Goal: Task Accomplishment & Management: Complete application form

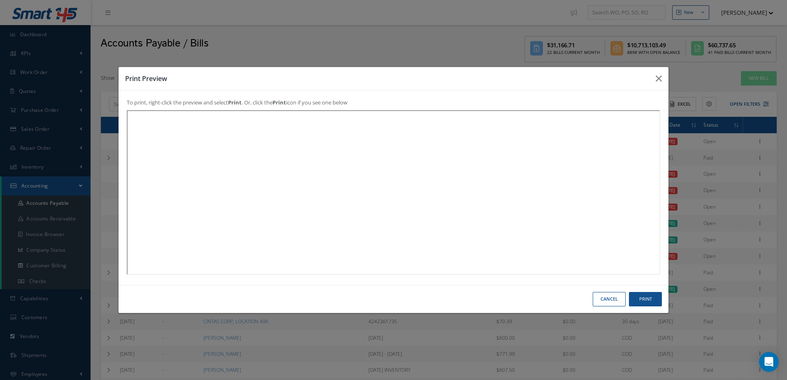
select select "25"
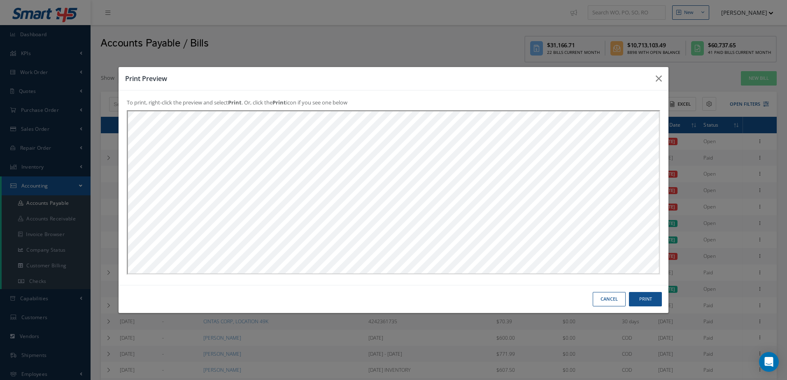
click at [605, 303] on button "Cancel" at bounding box center [609, 299] width 33 height 14
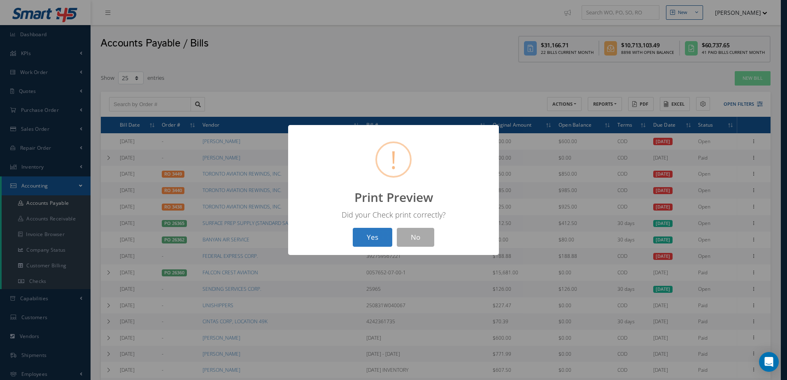
click at [370, 239] on button "Yes" at bounding box center [373, 237] width 40 height 19
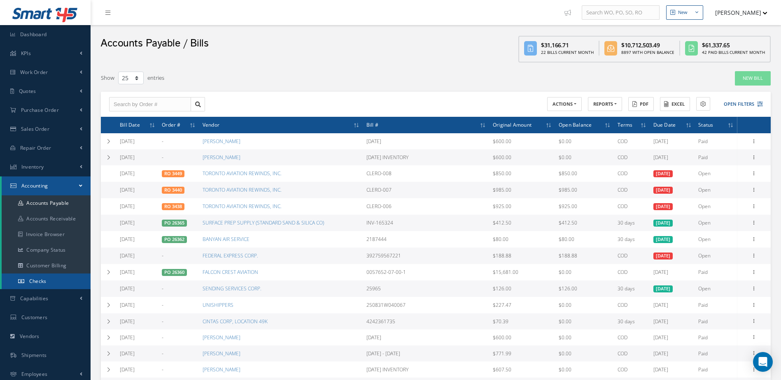
click at [54, 278] on link "Checks" at bounding box center [46, 282] width 89 height 16
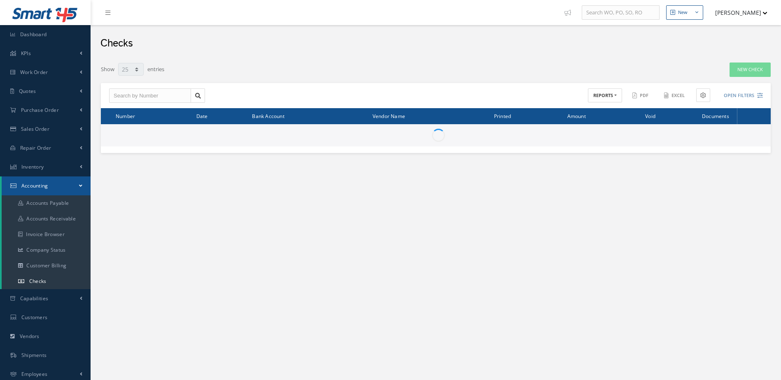
select select "25"
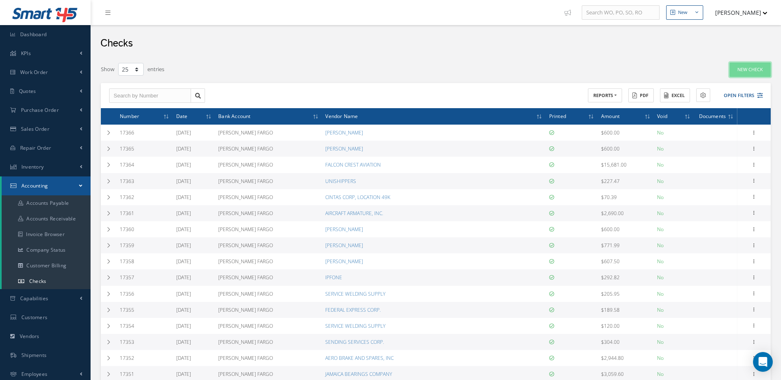
click at [744, 64] on link "New Check" at bounding box center [749, 70] width 41 height 14
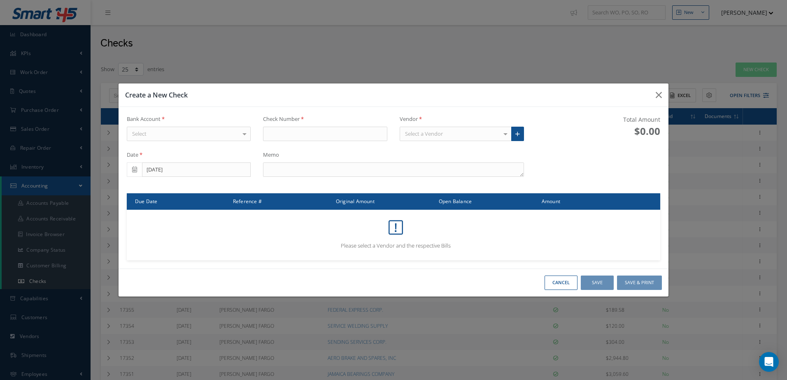
click at [219, 135] on div "Select" at bounding box center [189, 134] width 124 height 15
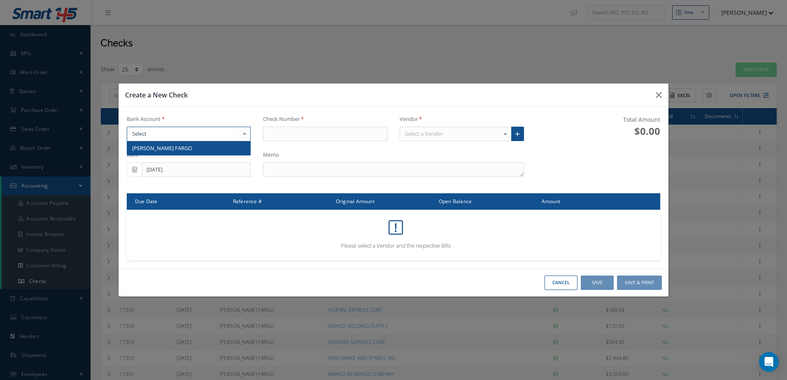
click at [218, 149] on span "WELLS FARGO" at bounding box center [188, 148] width 123 height 14
type input "17367"
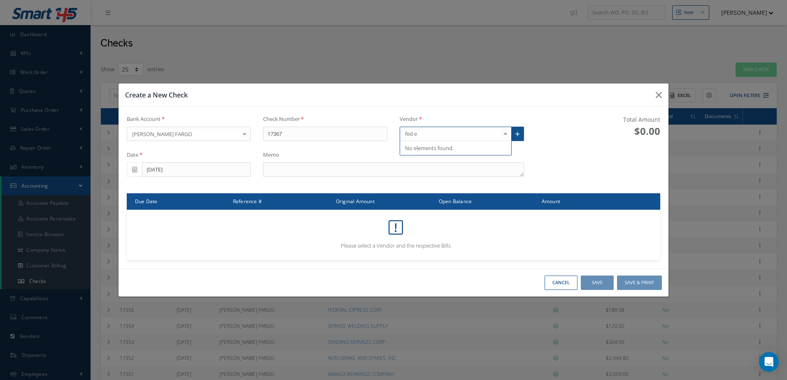
type input "fed"
click at [431, 147] on span "FEDERAL EXPRESS CORP." at bounding box center [435, 147] width 61 height 7
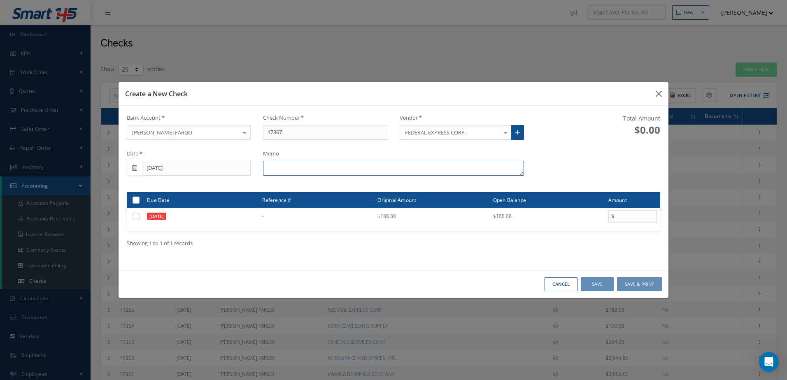
click at [376, 168] on textarea at bounding box center [393, 168] width 261 height 15
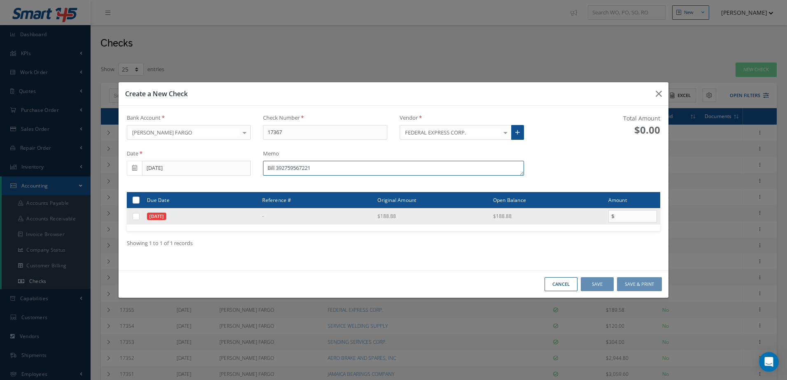
type textarea "Bill 392759567221"
click at [139, 218] on label at bounding box center [139, 216] width 0 height 7
click at [136, 218] on input "checkbox" at bounding box center [136, 216] width 5 height 5
checkbox input "true"
type input "188.88"
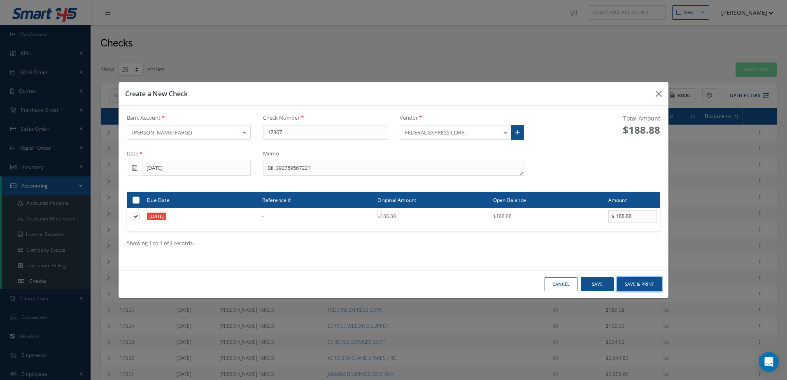
click at [661, 282] on button "Save & Print" at bounding box center [639, 284] width 45 height 14
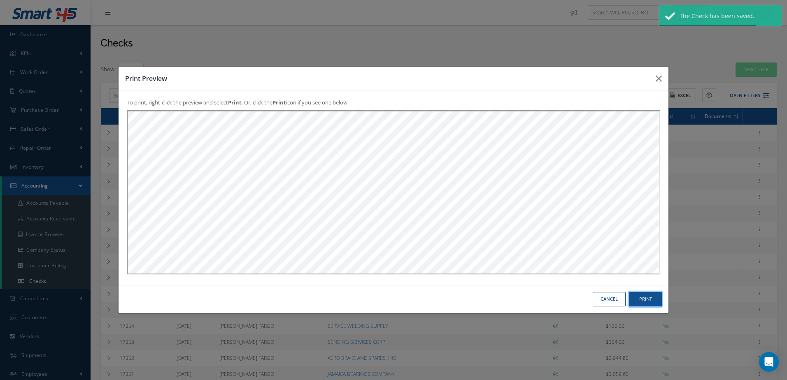
click at [653, 301] on button "Print" at bounding box center [645, 299] width 33 height 14
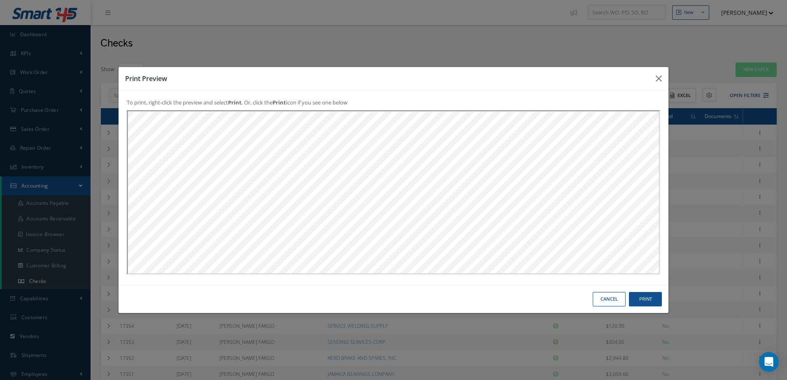
click at [608, 297] on button "Cancel" at bounding box center [609, 299] width 33 height 14
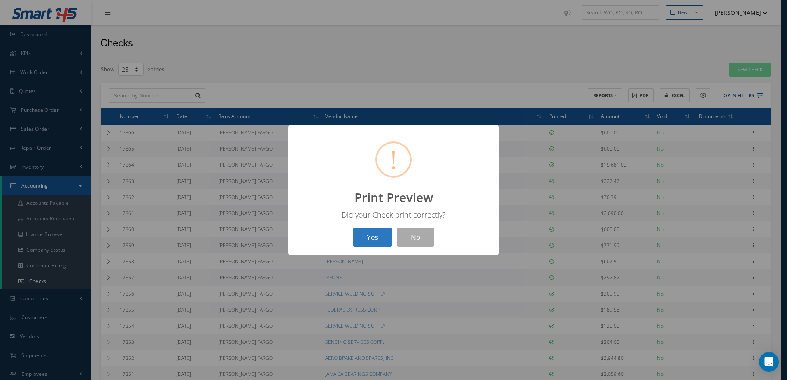
click at [364, 231] on button "Yes" at bounding box center [373, 237] width 40 height 19
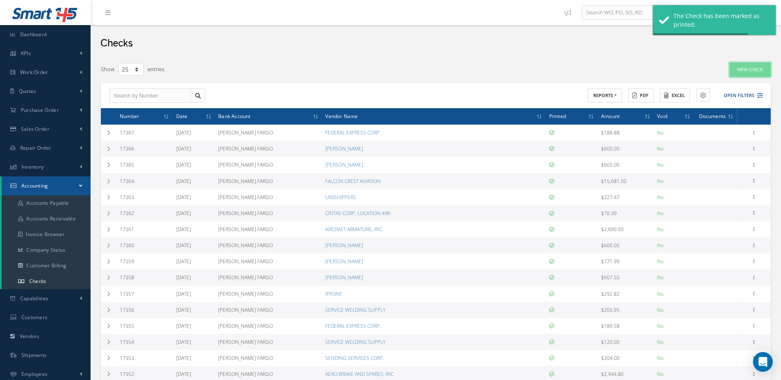
click at [748, 72] on link "New Check" at bounding box center [749, 70] width 41 height 14
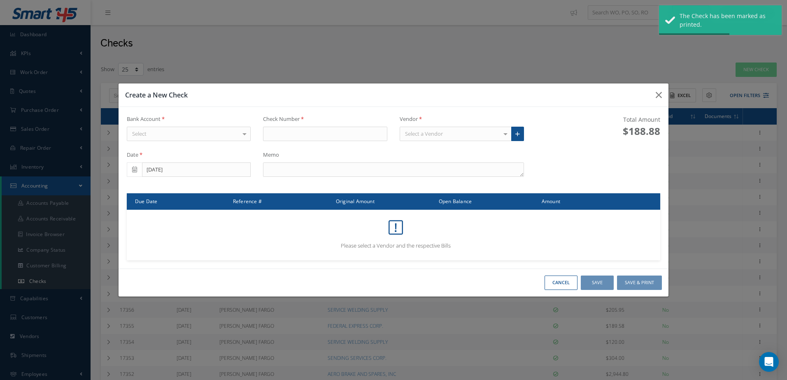
click at [234, 136] on div "Select" at bounding box center [189, 134] width 124 height 15
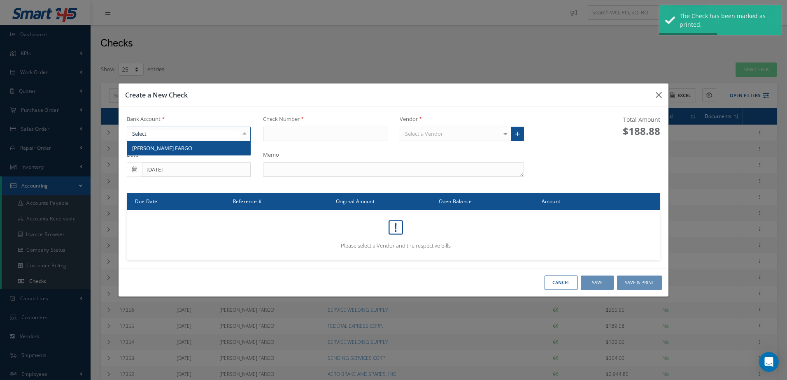
click at [234, 148] on span "WELLS FARGO" at bounding box center [188, 148] width 123 height 14
type input "17368"
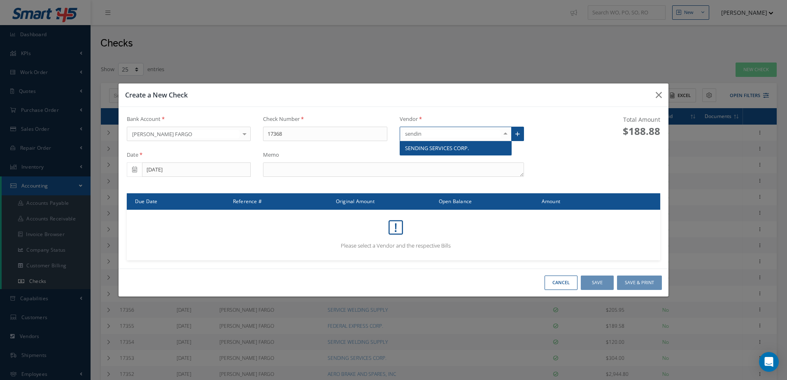
type input "sending"
click at [449, 153] on span "SENDING SERVICES CORP." at bounding box center [455, 148] width 111 height 14
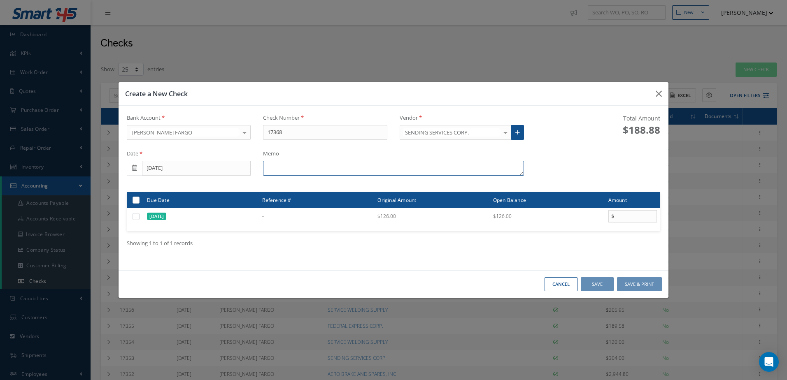
click at [343, 166] on textarea at bounding box center [393, 168] width 261 height 15
drag, startPoint x: 275, startPoint y: 172, endPoint x: 269, endPoint y: 193, distance: 21.3
click at [275, 173] on textarea "inv. 25965" at bounding box center [393, 168] width 261 height 15
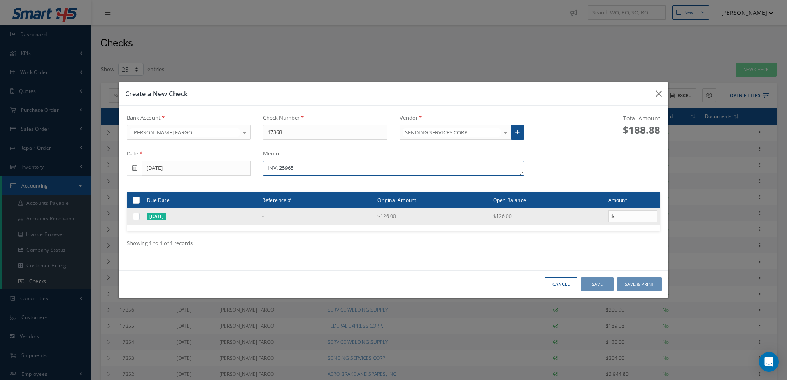
type textarea "INV. 25965"
click at [139, 218] on label at bounding box center [139, 216] width 0 height 7
click at [134, 218] on input "checkbox" at bounding box center [136, 216] width 5 height 5
checkbox input "true"
type input "126.00"
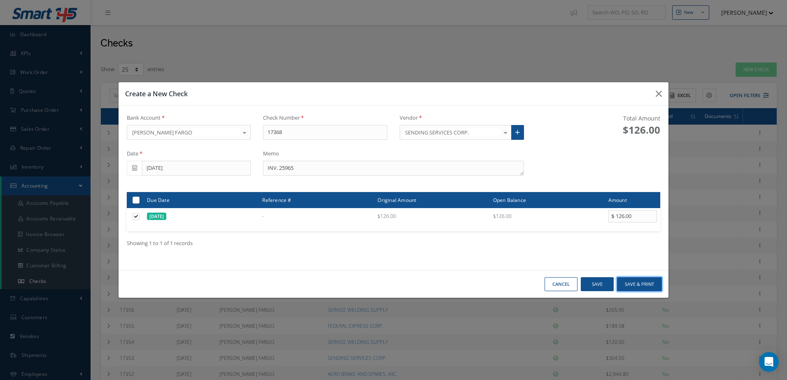
click at [630, 286] on button "Save & Print" at bounding box center [639, 284] width 45 height 14
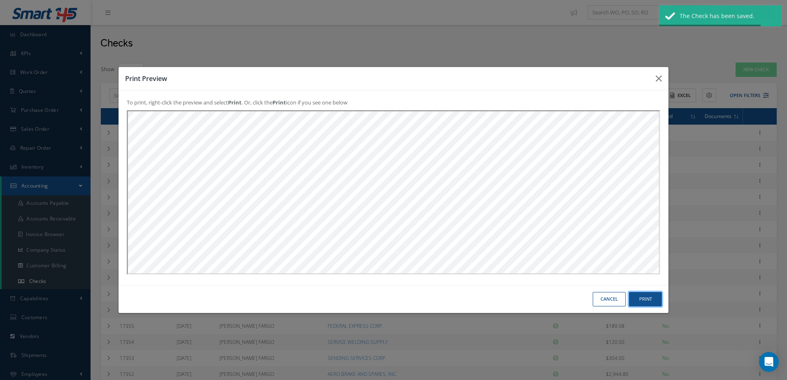
click at [652, 299] on button "Print" at bounding box center [645, 299] width 33 height 14
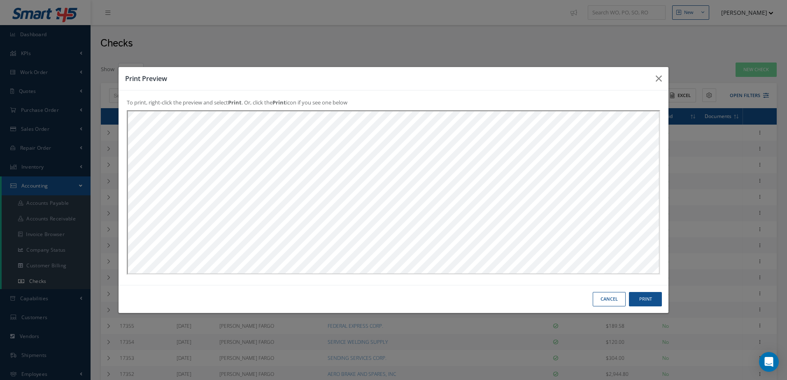
click at [611, 296] on button "Cancel" at bounding box center [609, 299] width 33 height 14
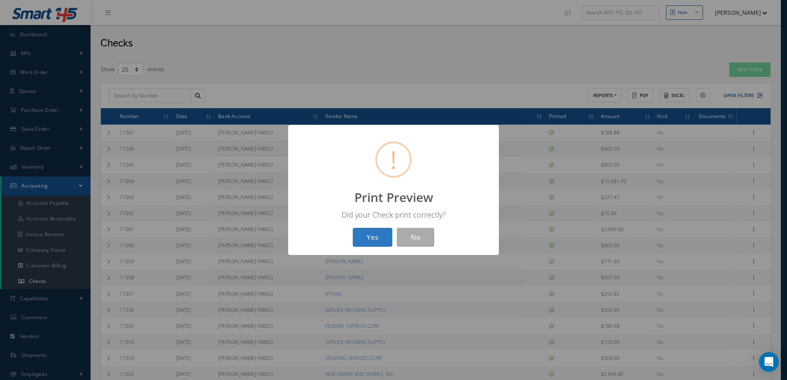
click at [373, 239] on button "Yes" at bounding box center [373, 237] width 40 height 19
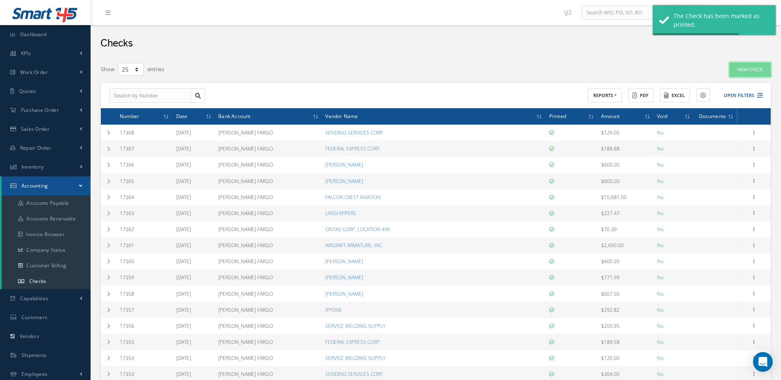
click at [739, 70] on link "New Check" at bounding box center [749, 70] width 41 height 14
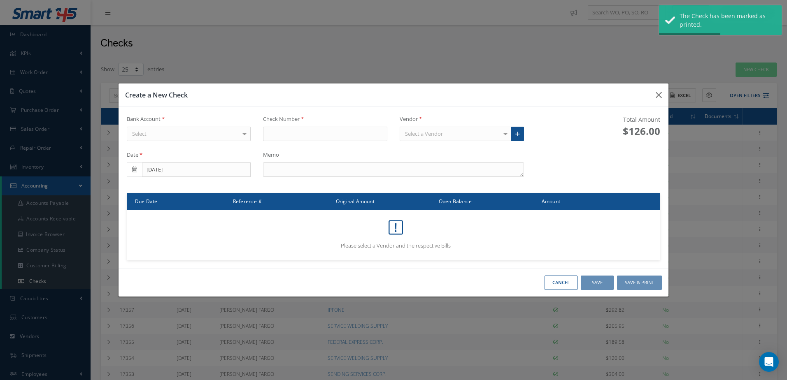
click at [210, 131] on div "Select" at bounding box center [189, 134] width 124 height 15
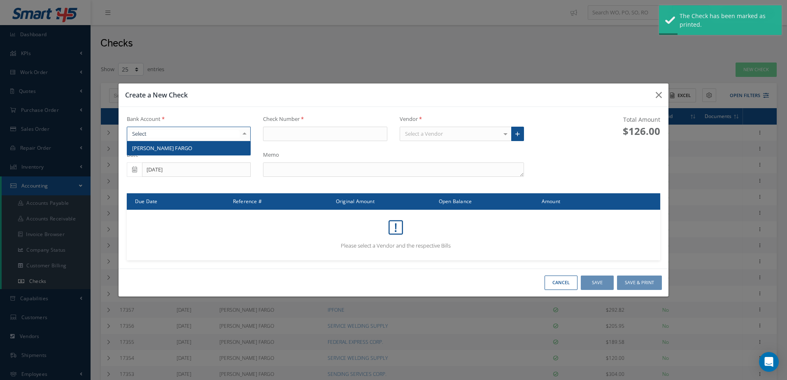
click at [210, 140] on div at bounding box center [189, 134] width 124 height 15
click at [210, 150] on span "[PERSON_NAME] FARGO" at bounding box center [188, 148] width 123 height 14
type input "17369"
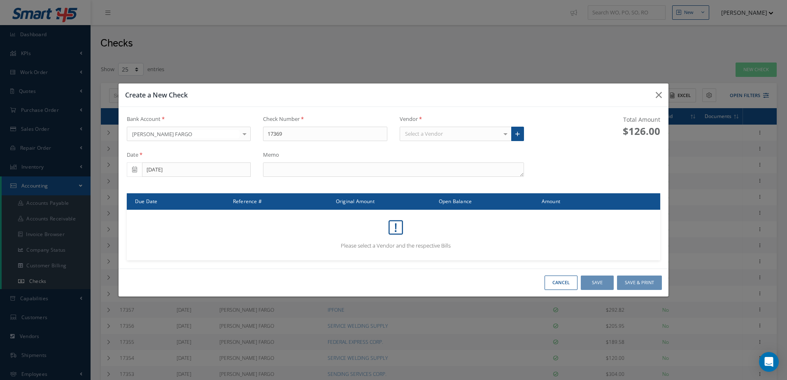
click at [490, 135] on div "Select a Vendor" at bounding box center [456, 134] width 112 height 15
type input "BANYAN"
click at [480, 151] on span "BANYAN AIR SERVICE" at bounding box center [455, 148] width 111 height 14
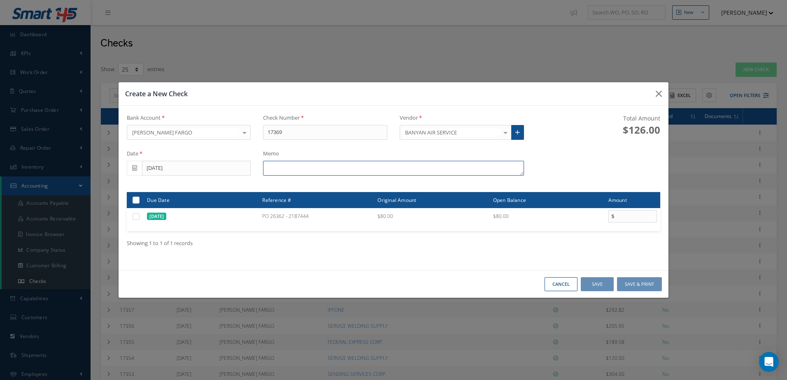
click at [280, 168] on textarea at bounding box center [393, 168] width 261 height 15
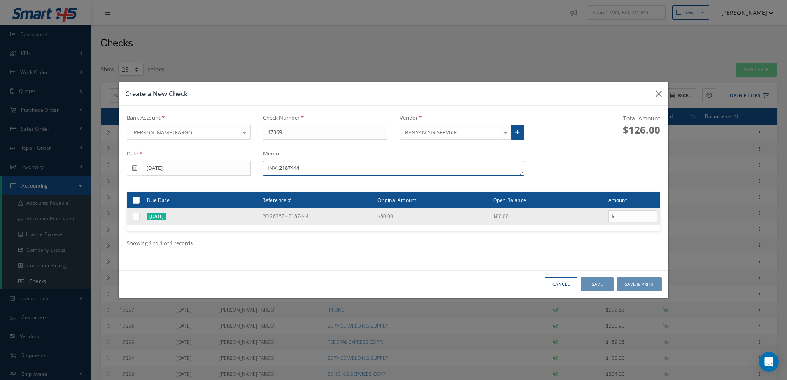
type textarea "INV. 2187444"
click at [139, 217] on label at bounding box center [139, 216] width 0 height 7
click at [136, 217] on input "checkbox" at bounding box center [136, 216] width 5 height 5
checkbox input "true"
type input "80.00"
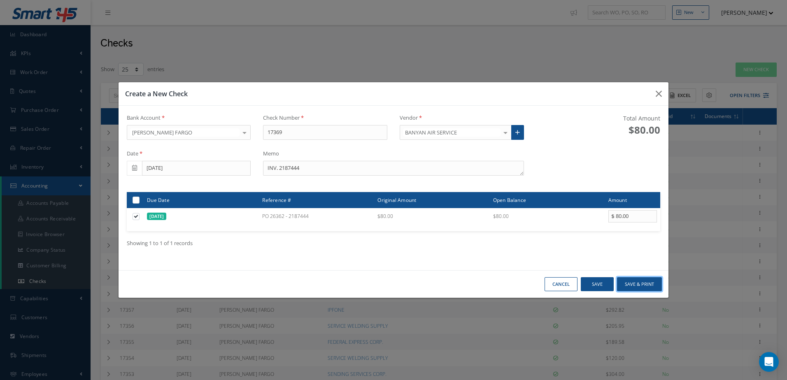
click at [650, 282] on button "Save & Print" at bounding box center [639, 284] width 45 height 14
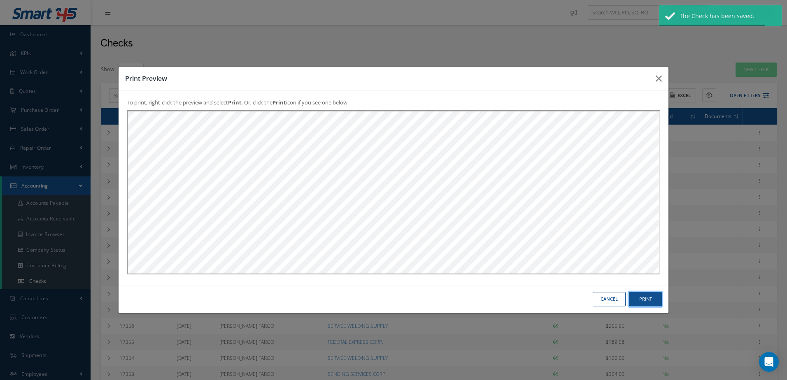
click at [654, 300] on button "Print" at bounding box center [645, 299] width 33 height 14
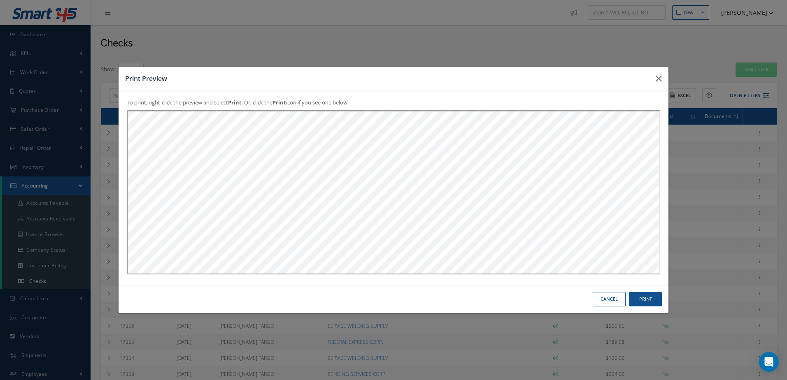
click at [601, 300] on button "Cancel" at bounding box center [609, 299] width 33 height 14
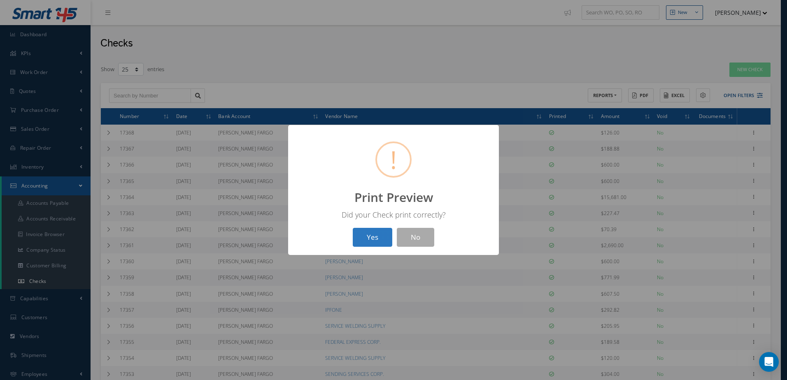
click at [378, 240] on button "Yes" at bounding box center [373, 237] width 40 height 19
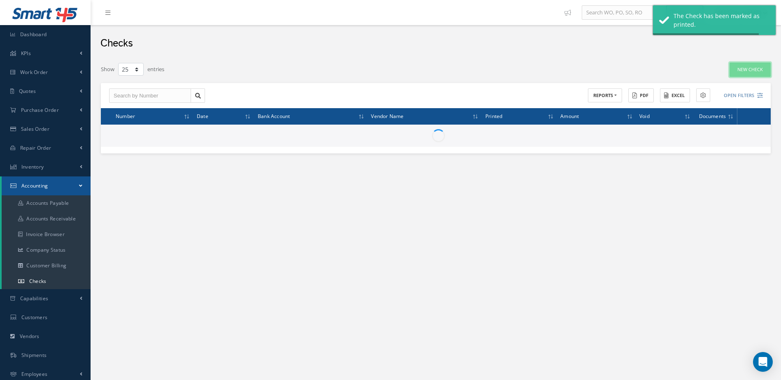
click at [741, 66] on link "New Check" at bounding box center [749, 70] width 41 height 14
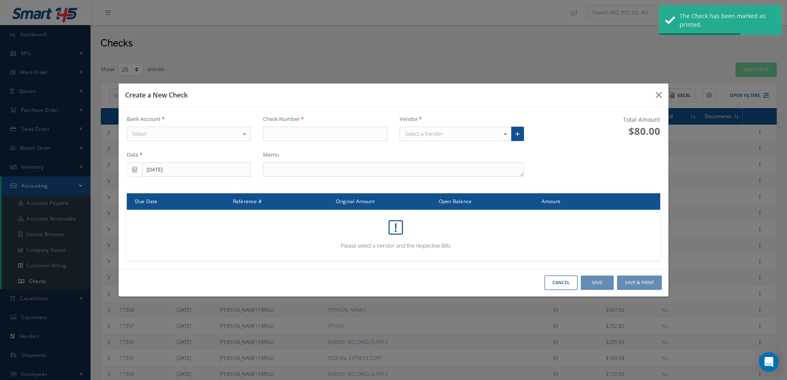
click at [197, 135] on div "Select" at bounding box center [189, 134] width 124 height 15
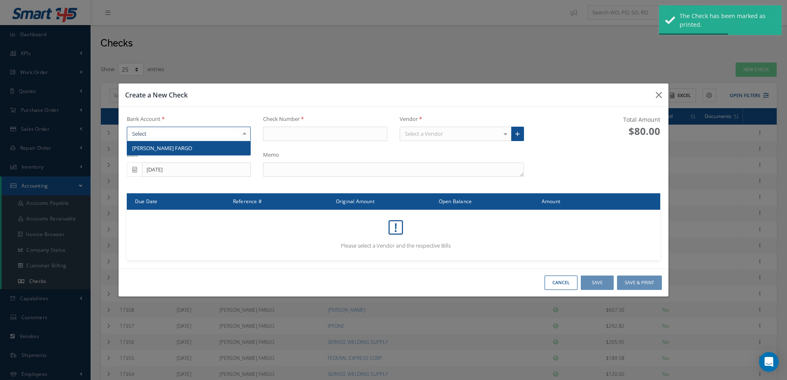
click at [196, 145] on span "[PERSON_NAME] FARGO" at bounding box center [188, 148] width 123 height 14
type input "17370"
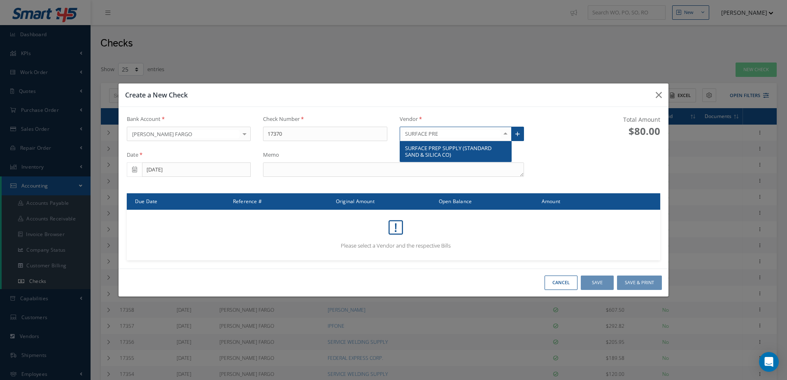
type input "SURFACE PREP"
click at [435, 150] on span "SURFACE PREP SUPPLY (STANDARD SAND & SILICA CO)" at bounding box center [448, 151] width 86 height 14
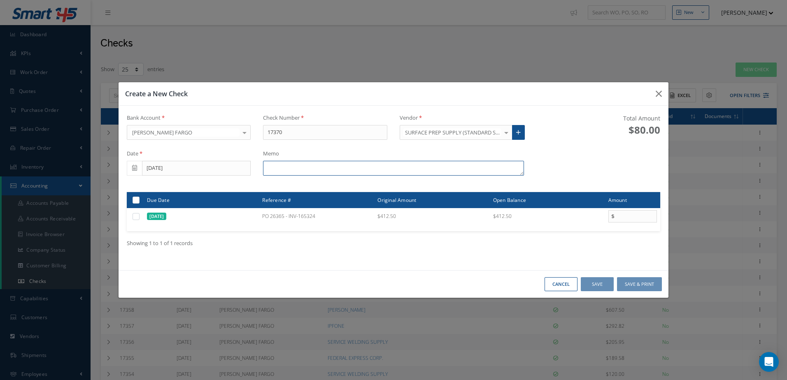
drag, startPoint x: 286, startPoint y: 168, endPoint x: 294, endPoint y: 167, distance: 8.4
click at [294, 167] on textarea at bounding box center [393, 168] width 261 height 15
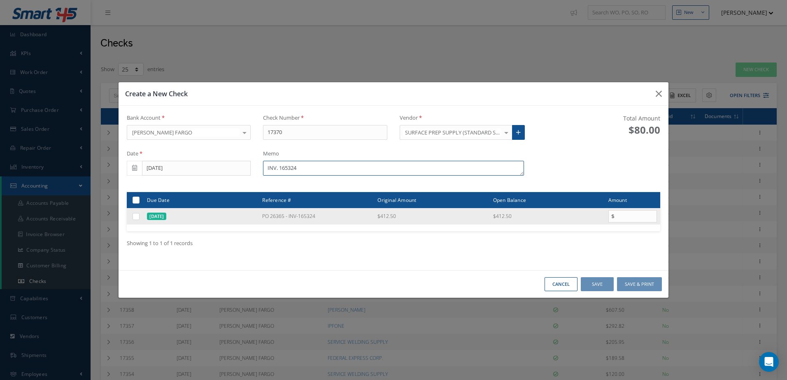
type textarea "INV. 165324"
click at [139, 216] on label at bounding box center [139, 216] width 0 height 7
click at [137, 216] on input "checkbox" at bounding box center [136, 216] width 5 height 5
checkbox input "true"
type input "412.50"
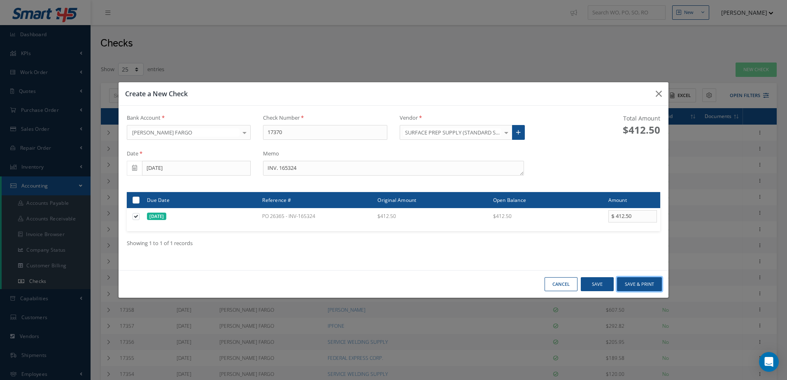
click at [643, 281] on button "Save & Print" at bounding box center [639, 284] width 45 height 14
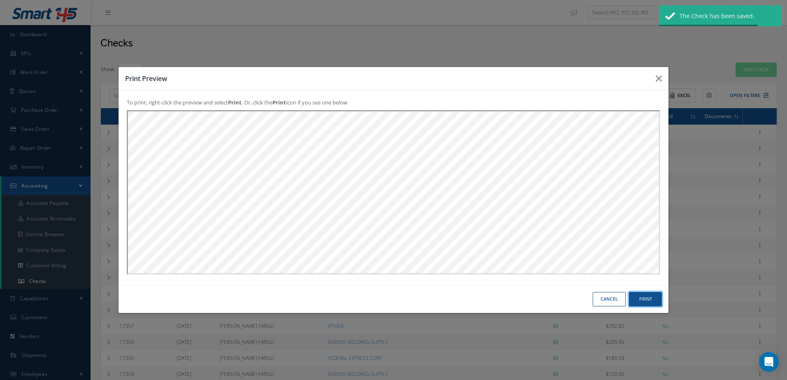
click at [650, 296] on button "Print" at bounding box center [645, 299] width 33 height 14
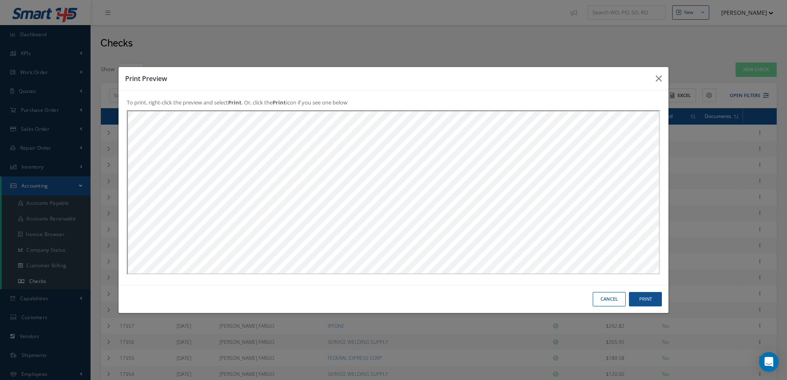
click at [604, 299] on button "Cancel" at bounding box center [609, 299] width 33 height 14
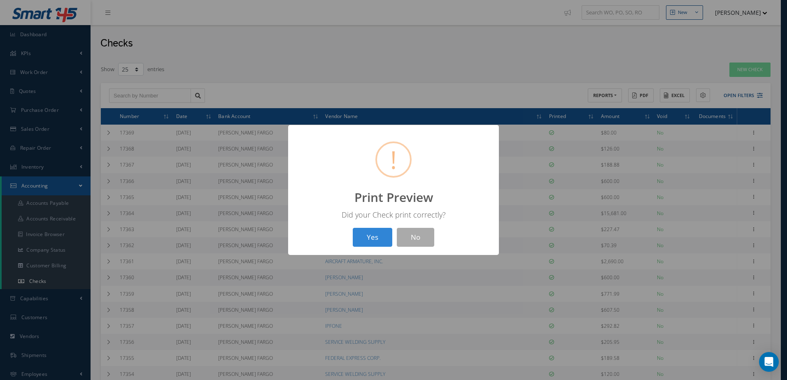
click at [387, 249] on div "? ! i Print Preview × Did your Check print correctly? Yes No" at bounding box center [393, 190] width 211 height 130
click at [378, 243] on button "Yes" at bounding box center [373, 237] width 40 height 19
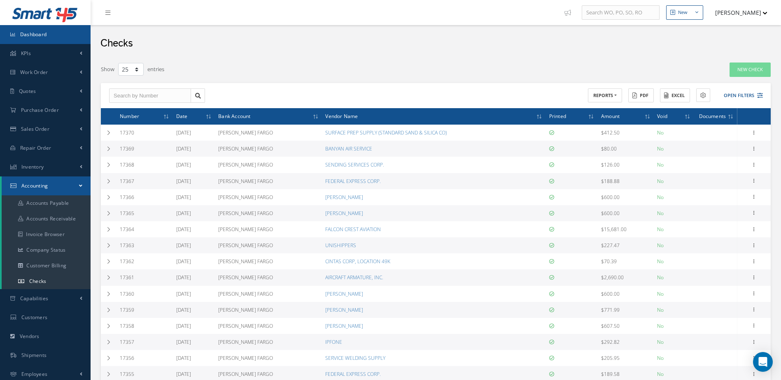
click at [52, 35] on link "Dashboard" at bounding box center [45, 34] width 91 height 19
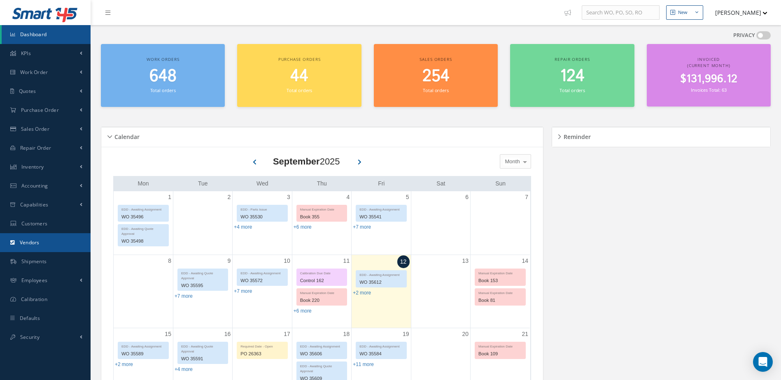
click at [49, 240] on link "Vendors" at bounding box center [45, 242] width 91 height 19
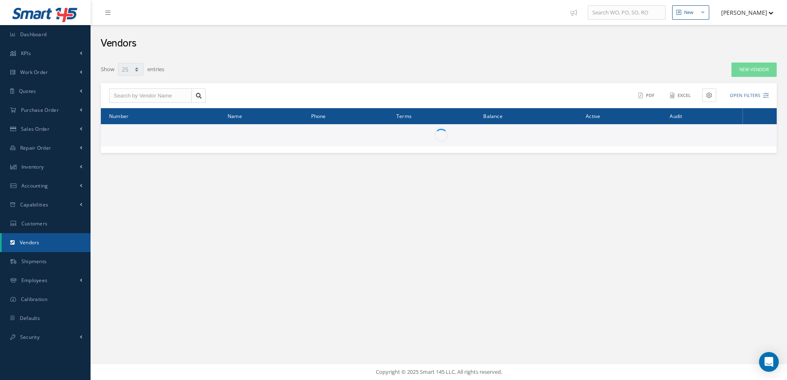
select select "25"
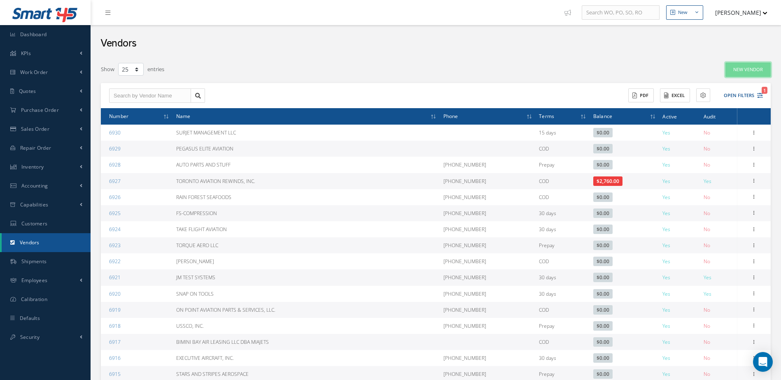
click at [741, 65] on link "New Vendor" at bounding box center [747, 70] width 45 height 14
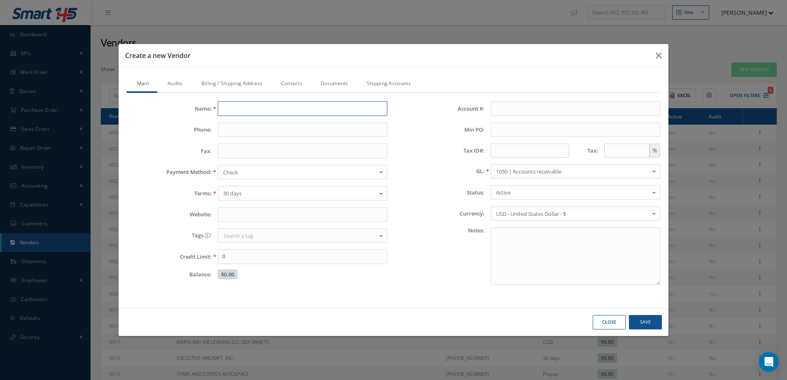
click at [249, 112] on input "Name:" at bounding box center [303, 108] width 170 height 15
type input "b"
type input "BUNCH PARK YOUTH SPORTS, INC."
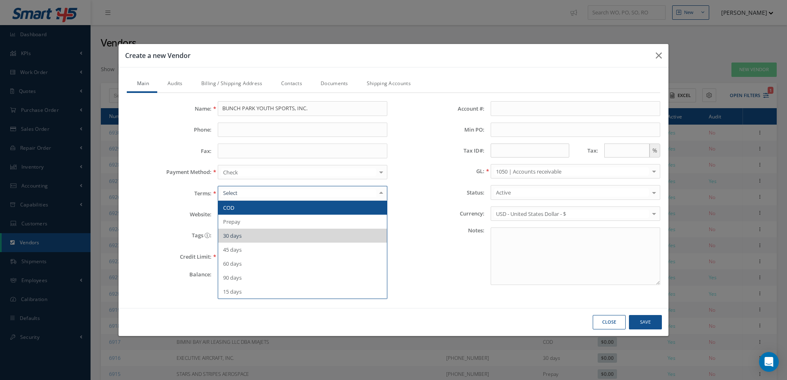
click at [287, 208] on span "COD" at bounding box center [302, 208] width 169 height 14
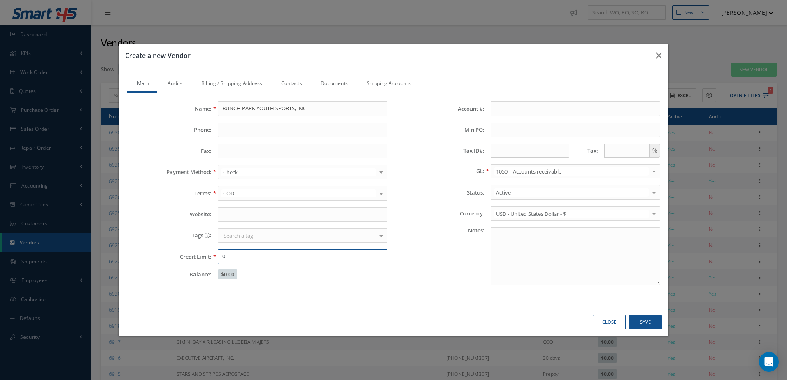
click at [329, 257] on input "0" at bounding box center [303, 256] width 170 height 15
click at [178, 85] on link "Audits" at bounding box center [174, 84] width 34 height 17
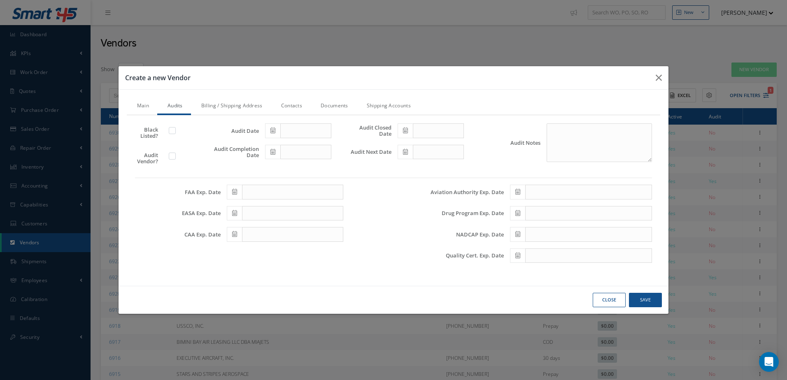
click at [235, 103] on link "Billing / Shipping Address" at bounding box center [231, 106] width 80 height 17
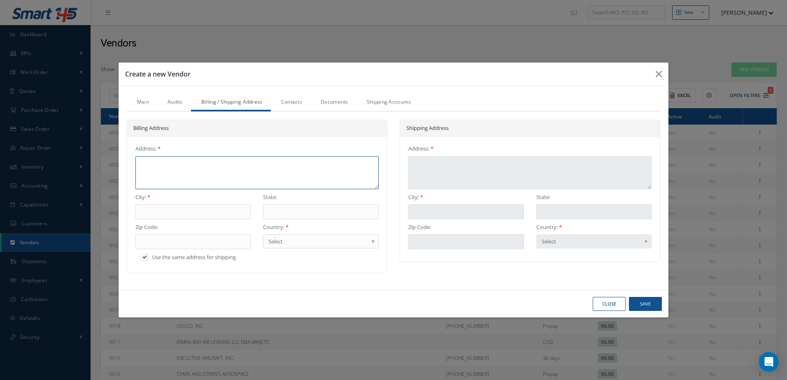
click at [227, 172] on textarea at bounding box center [256, 172] width 243 height 33
type textarea "1"
type textarea "12"
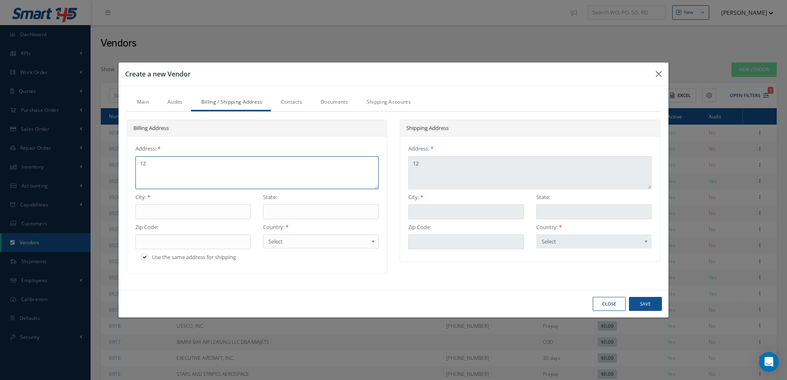
type textarea "125"
type textarea "1259"
type textarea "12590"
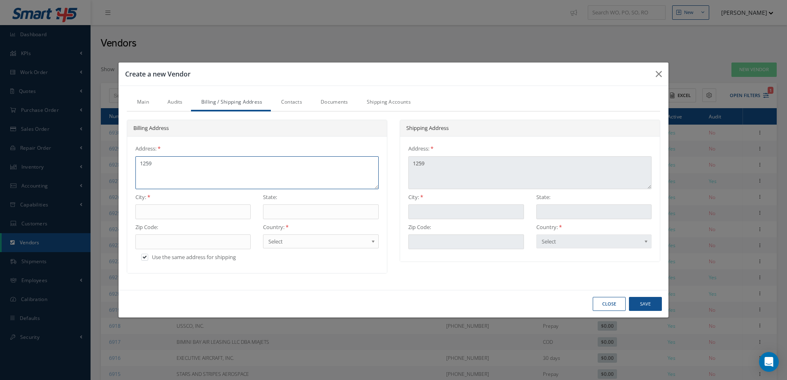
type textarea "12590"
type textarea "12590 P"
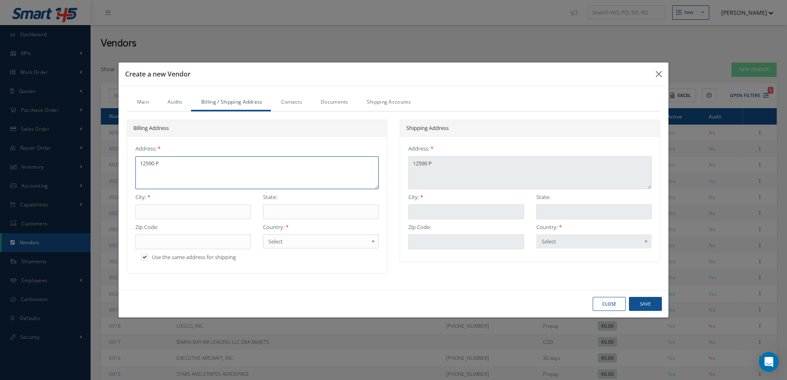
type textarea "12590 PI"
type textarea "12590 PIN"
type textarea "12590 PINE"
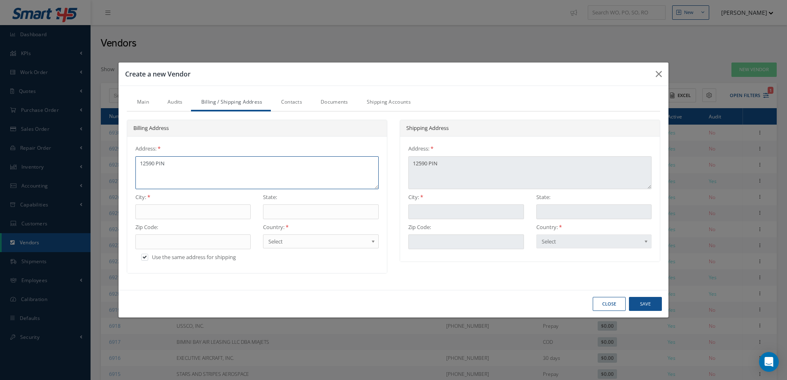
type textarea "12590 PINE"
type textarea "12590 PINES"
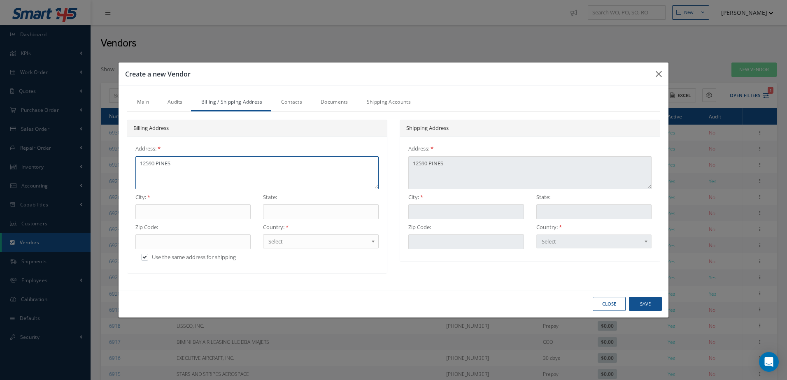
type textarea "12590 PINES B"
type textarea "12590 PINES BL"
type textarea "12590 PINES BLV"
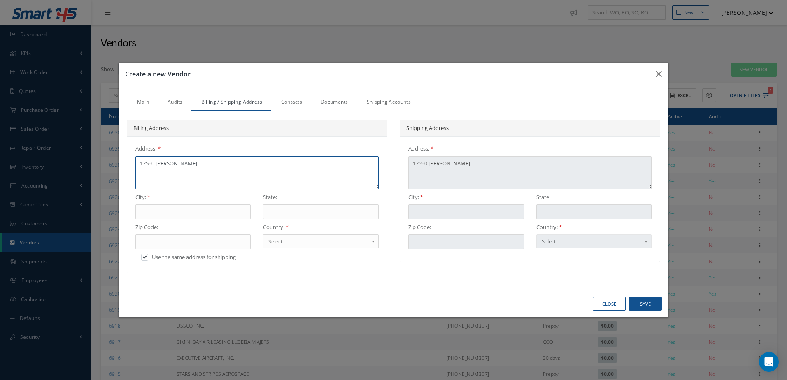
type textarea "12590 PINES BLV"
type textarea "12590 PINES BLVD"
type textarea "12590 PINES BLVD."
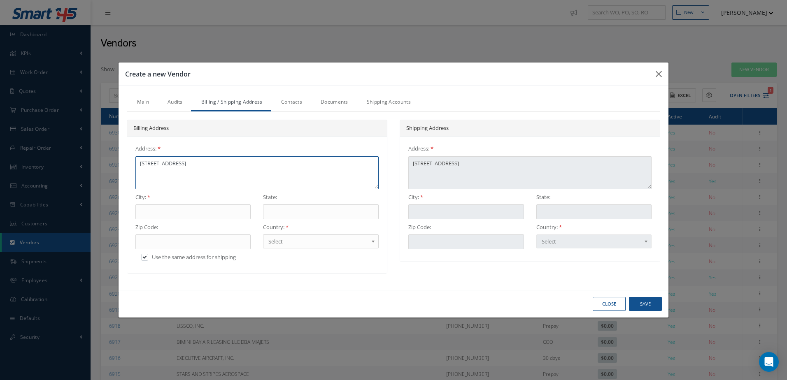
type textarea "12590 PINES BLVD."
type textarea "12590 PINES BLVD. #"
type textarea "12590 PINES BLVD. #2"
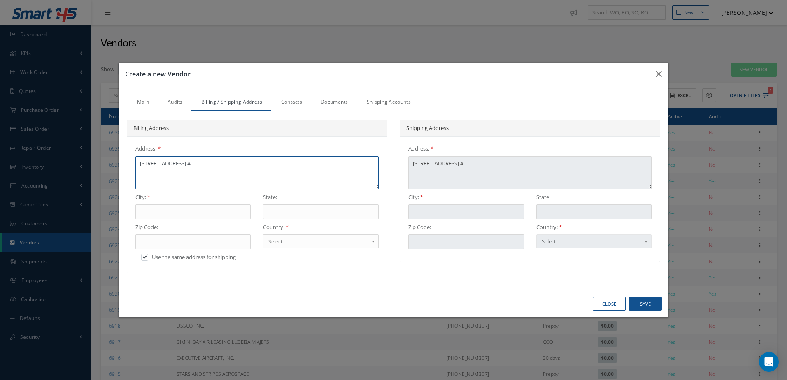
type textarea "12590 PINES BLVD. #2"
type textarea "12590 PINES BLVD. #26"
type textarea "12590 PINES BLVD. #260"
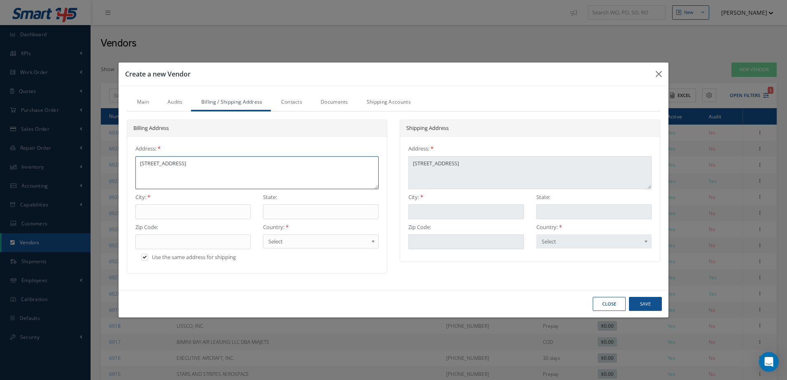
type textarea "12590 PINES BLVD. #2604"
type textarea "12590 PINES BLVD. #26046"
type textarea "12590 PINES BLVD. #260465"
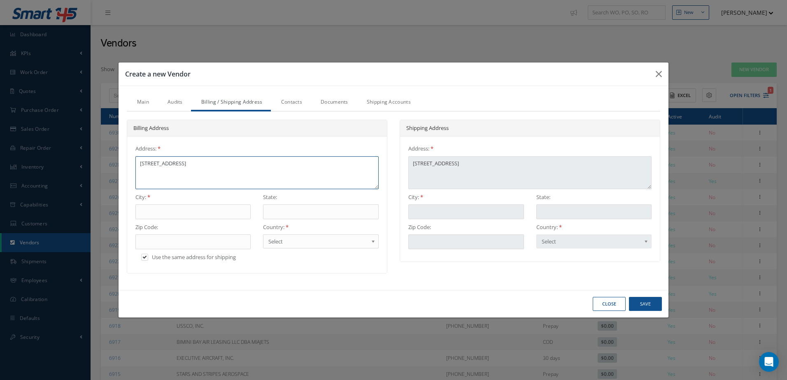
type textarea "12590 PINES BLVD. #260465"
click at [328, 298] on div "Close Save" at bounding box center [394, 304] width 550 height 28
click at [220, 215] on input "text" at bounding box center [193, 212] width 116 height 15
type input "P"
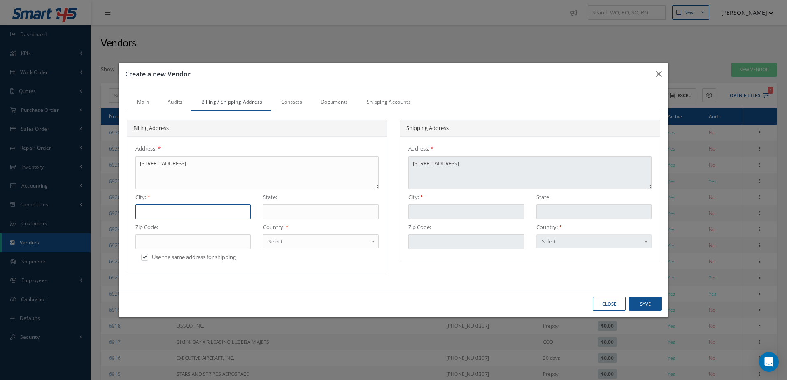
type input "P"
type input "PE"
type input "PEM"
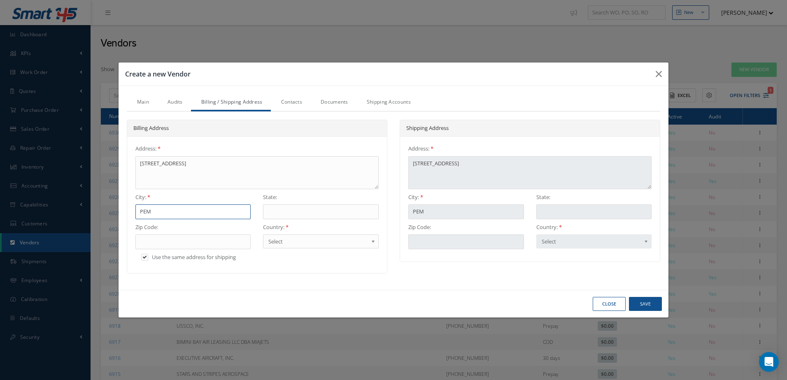
type input "PEMB"
type input "PEMBR"
type input "PEMBRO"
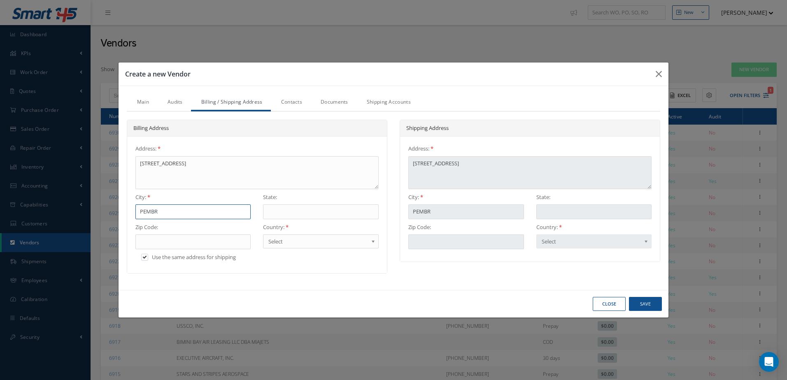
type input "PEMBRO"
type input "PEMBROK"
type input "PEMBROKE"
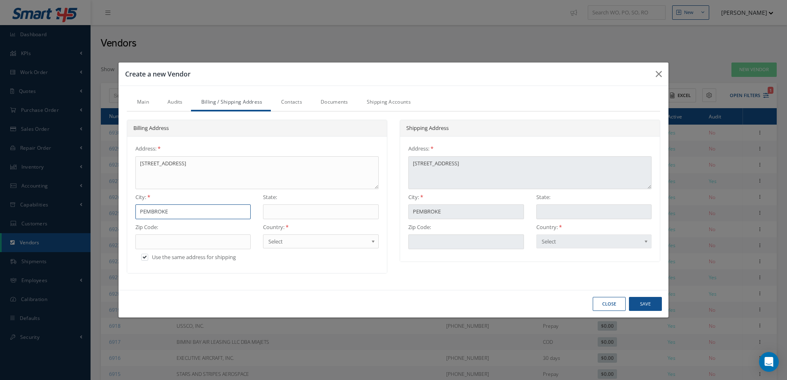
type input "PEMBROKE"
type input "PEMBROKE P"
type input "PEMBROKE PI"
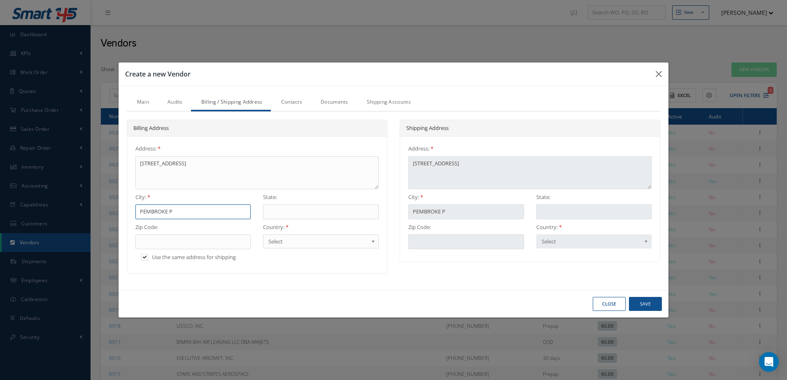
type input "PEMBROKE PI"
type input "PEMBROKE PIN"
type input "PEMBROKE PINE"
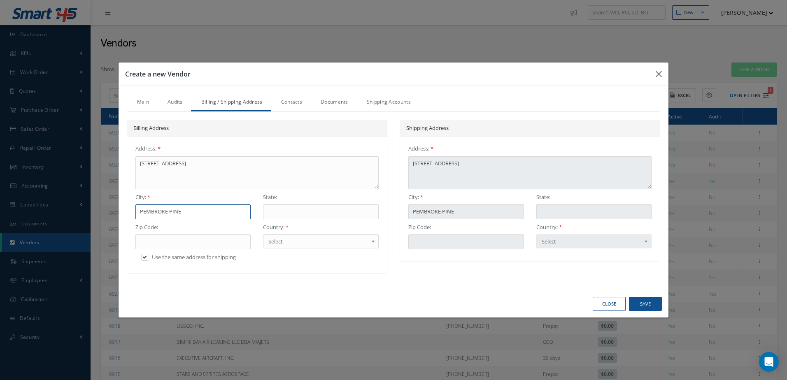
type input "PEMBROKE PINES"
click at [294, 208] on input "text" at bounding box center [321, 212] width 116 height 15
type input "F"
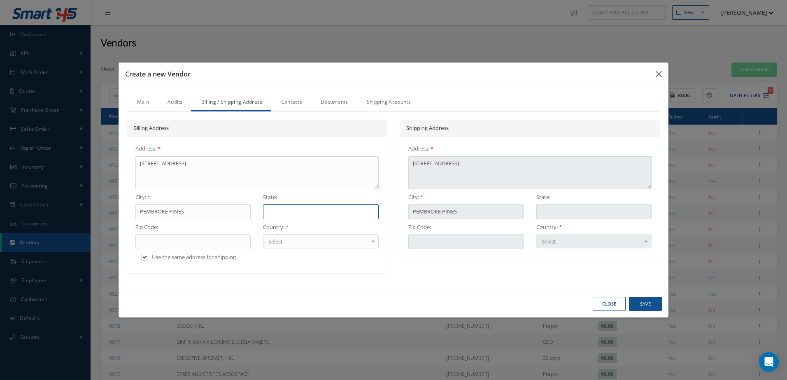
type input "F"
type input "FL"
type input "FLO"
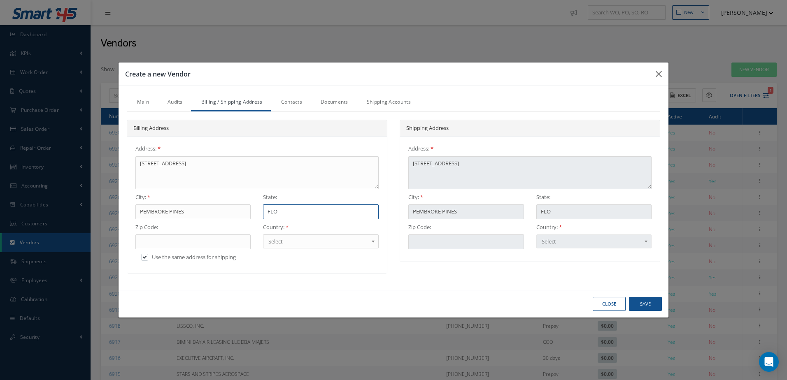
type input "FLOI"
type input "FLOIR"
type input "FLOI"
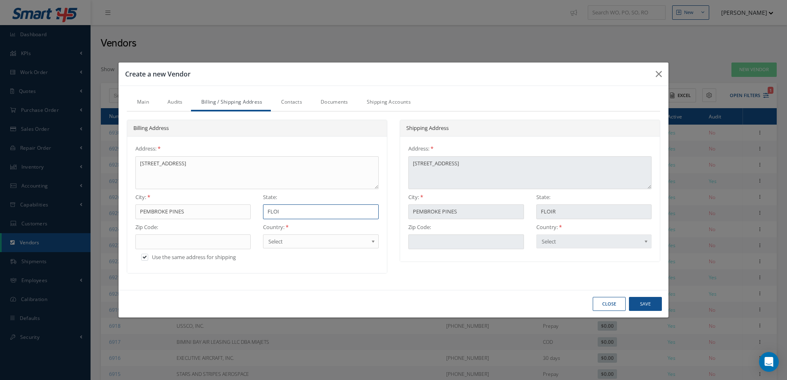
type input "FLOI"
type input "FLO"
type input "FLOR"
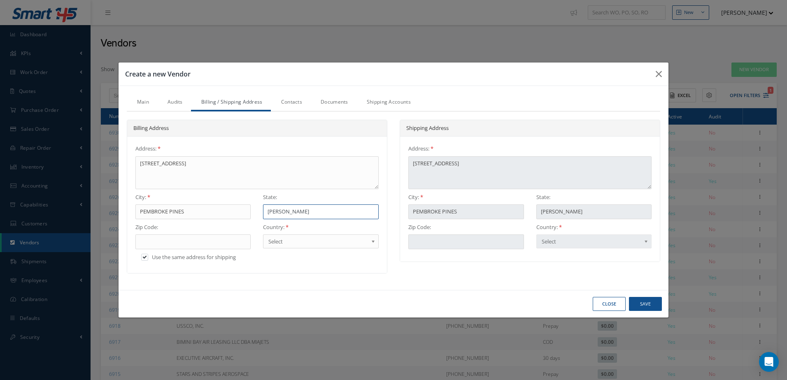
type input "FLORI"
type input "FLORID"
type input "FLORIDA"
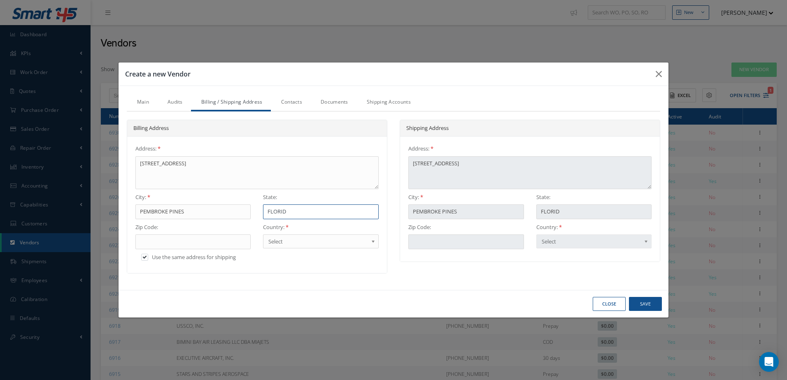
type input "FLORIDA"
click at [218, 238] on input "text" at bounding box center [193, 242] width 116 height 15
type input "3"
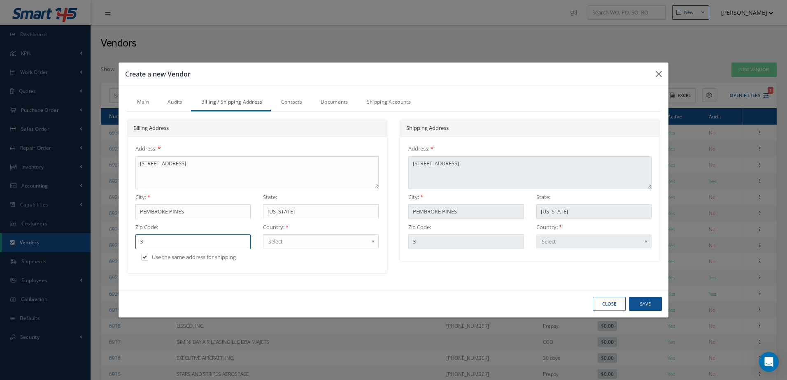
type input "33"
type input "330"
type input "3302"
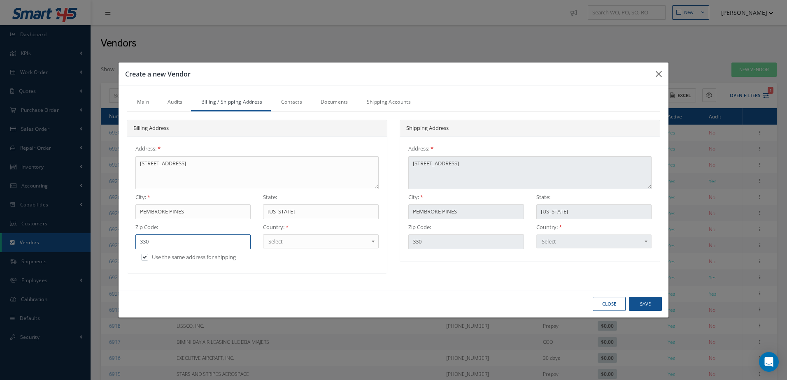
type input "3302"
type input "33026"
click at [320, 240] on span "Select" at bounding box center [318, 242] width 100 height 10
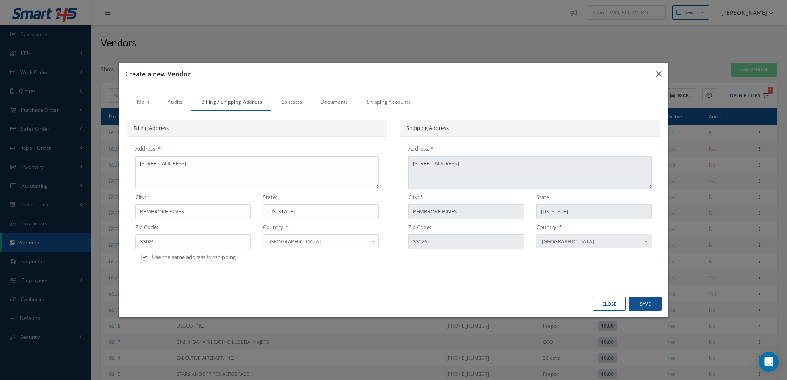
click at [295, 100] on link "Contacts" at bounding box center [291, 102] width 40 height 17
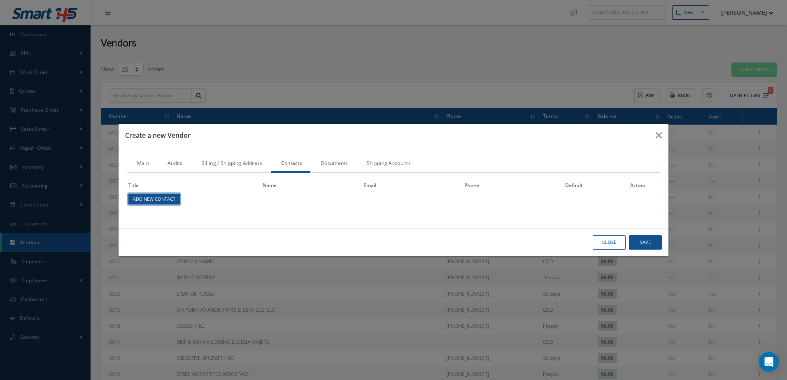
click at [173, 200] on link "Add New Contact" at bounding box center [153, 199] width 51 height 11
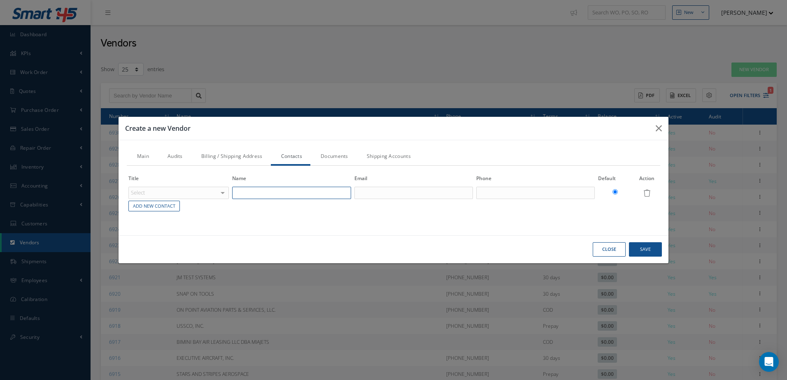
click at [271, 191] on input "text" at bounding box center [291, 193] width 119 height 12
type input "DELEVEAUX ROOSEVELTA, JR."
click at [638, 252] on button "Save" at bounding box center [645, 249] width 33 height 14
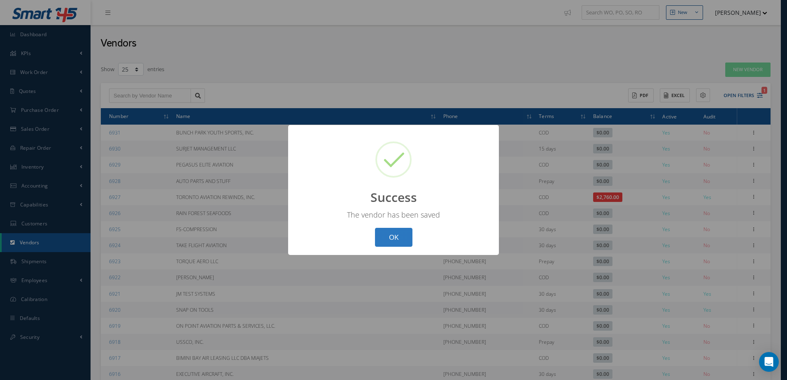
click at [399, 230] on button "OK" at bounding box center [393, 237] width 37 height 19
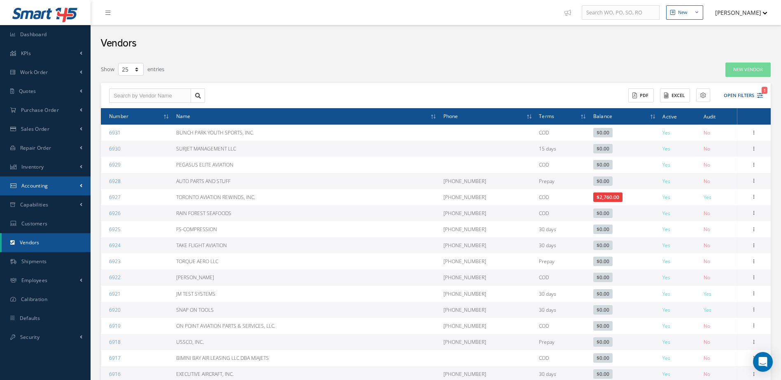
click at [61, 191] on link "Accounting" at bounding box center [45, 186] width 91 height 19
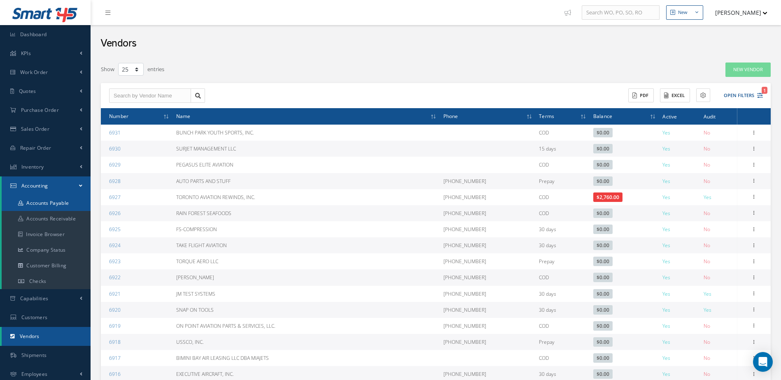
click at [65, 201] on link "Accounts Payable" at bounding box center [46, 204] width 89 height 16
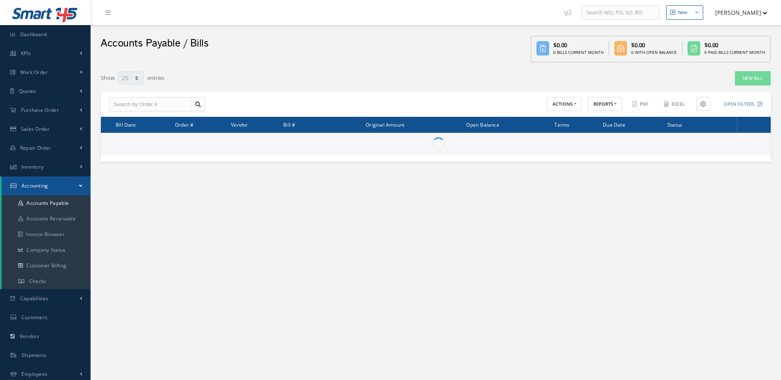
select select "25"
click at [144, 107] on input "text" at bounding box center [150, 104] width 82 height 15
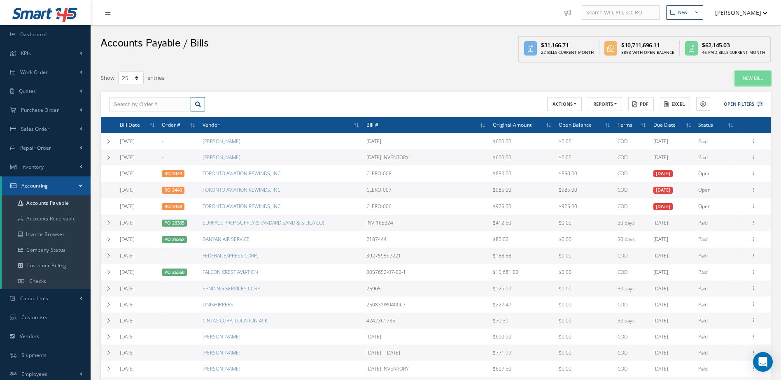
click at [748, 82] on link "New Bill" at bounding box center [753, 78] width 36 height 14
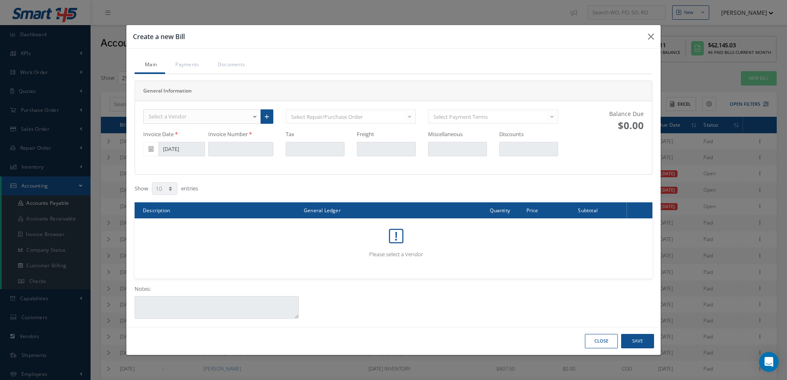
click at [240, 121] on div "Select a Vendor" at bounding box center [202, 116] width 118 height 15
type input "BUNCHES PARK YOUTH SPORTS, INC."
click at [268, 117] on icon at bounding box center [267, 117] width 5 height 6
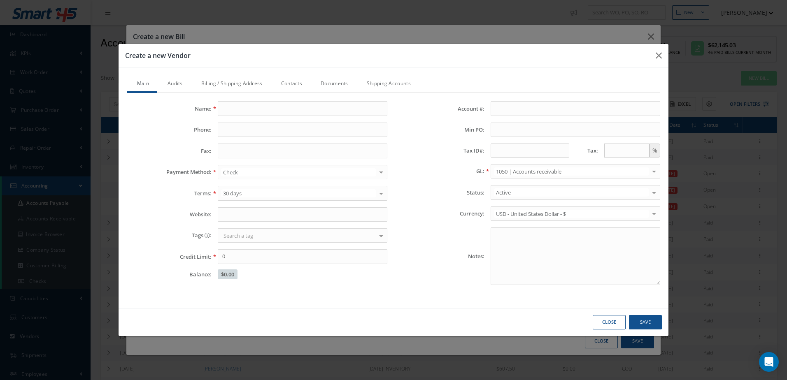
click at [612, 319] on button "Close" at bounding box center [609, 322] width 33 height 14
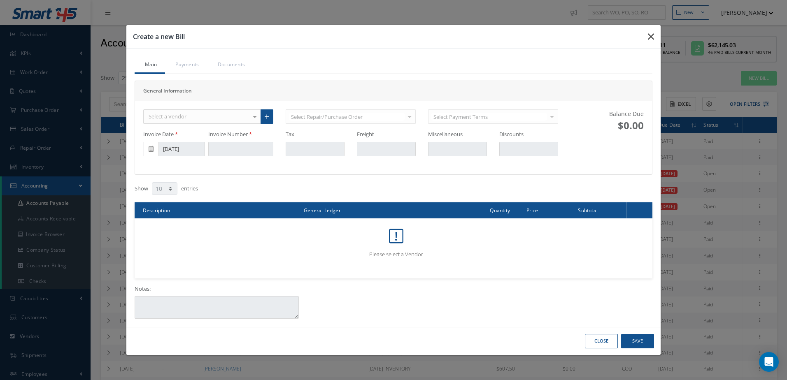
click at [650, 35] on icon "button" at bounding box center [651, 37] width 6 height 10
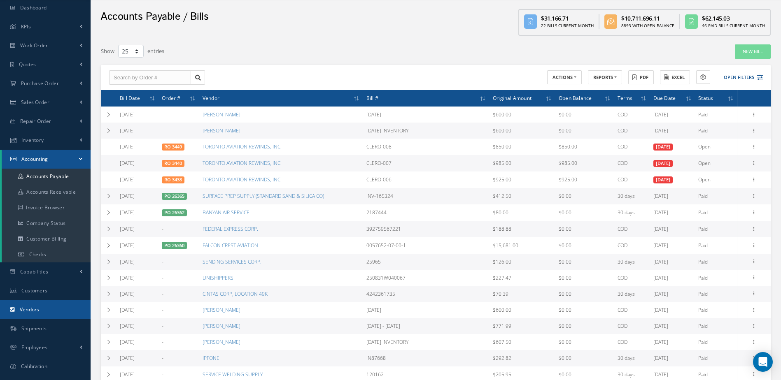
scroll to position [41, 0]
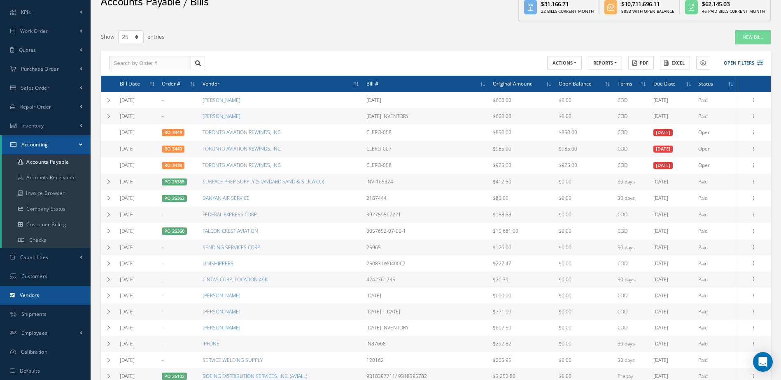
click at [47, 291] on link "Vendors" at bounding box center [45, 295] width 91 height 19
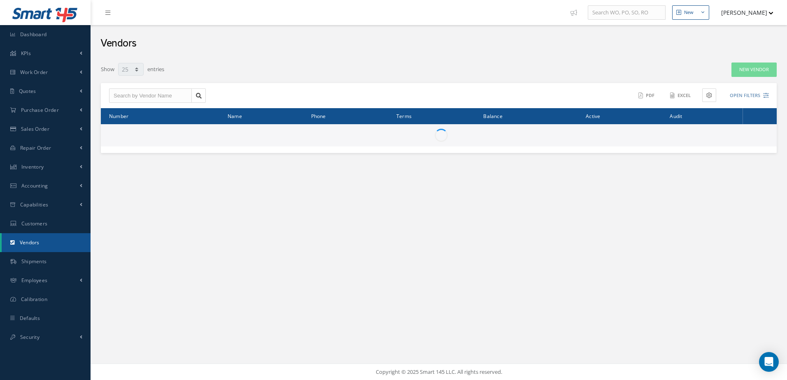
select select "25"
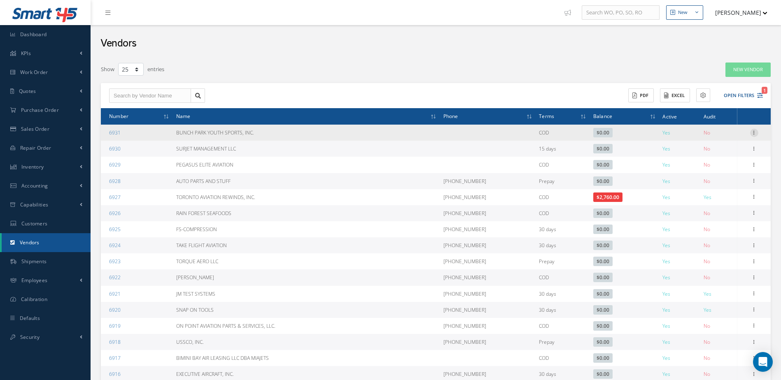
click at [755, 132] on icon at bounding box center [754, 132] width 8 height 7
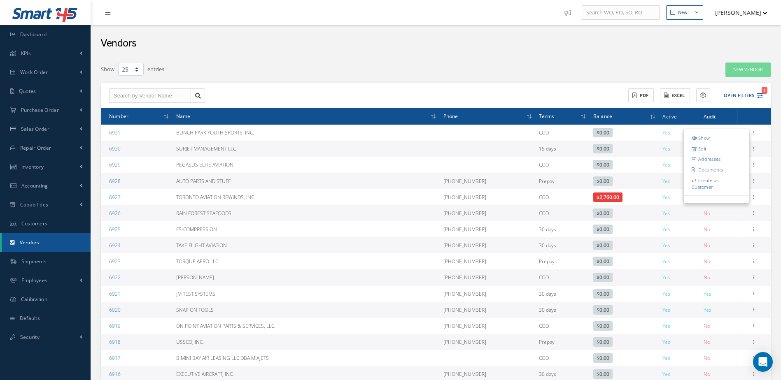
click at [718, 141] on link "Show" at bounding box center [716, 138] width 65 height 11
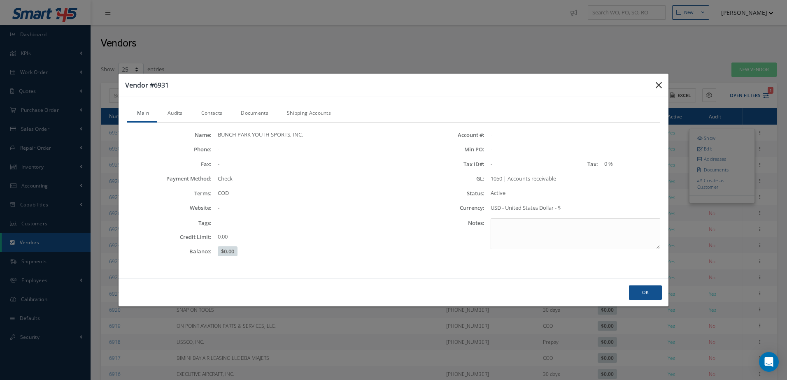
click at [657, 84] on icon "button" at bounding box center [659, 85] width 6 height 10
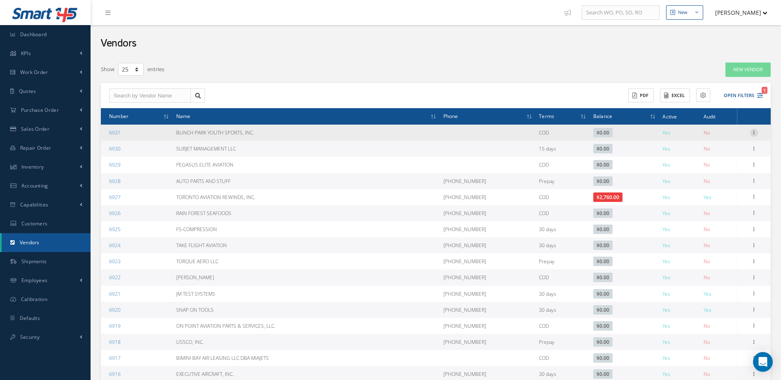
click at [755, 130] on icon at bounding box center [754, 132] width 8 height 7
click at [716, 149] on link "Edit" at bounding box center [716, 148] width 65 height 11
type input "BUNCH PARK YOUTH SPORTS, INC."
type input "0.00"
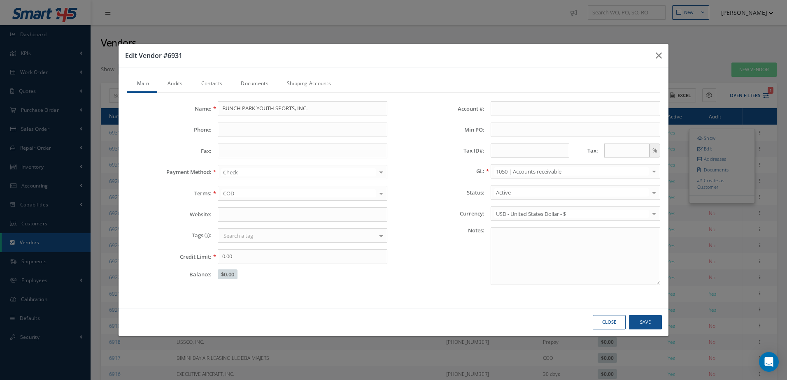
click at [173, 84] on link "Audits" at bounding box center [174, 84] width 34 height 17
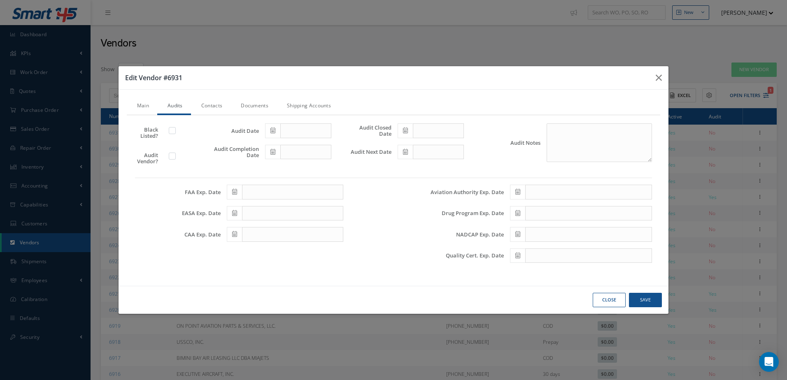
click at [219, 104] on link "Contacts" at bounding box center [211, 106] width 40 height 17
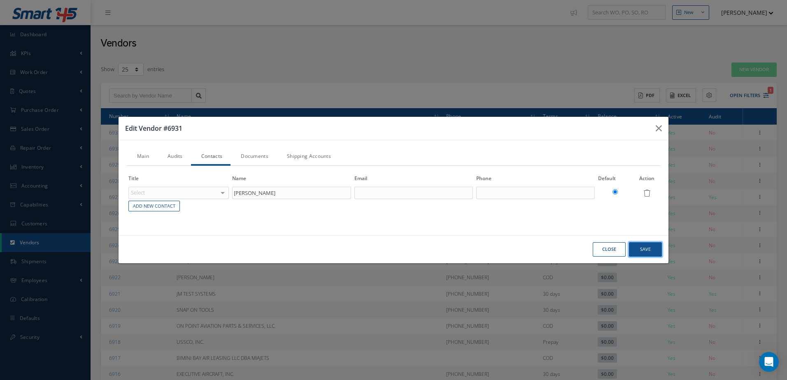
click at [651, 251] on button "Save" at bounding box center [645, 249] width 33 height 14
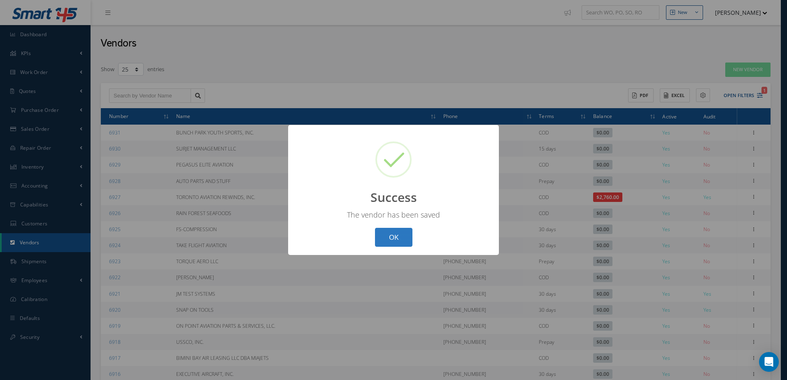
click at [388, 231] on button "OK" at bounding box center [393, 237] width 37 height 19
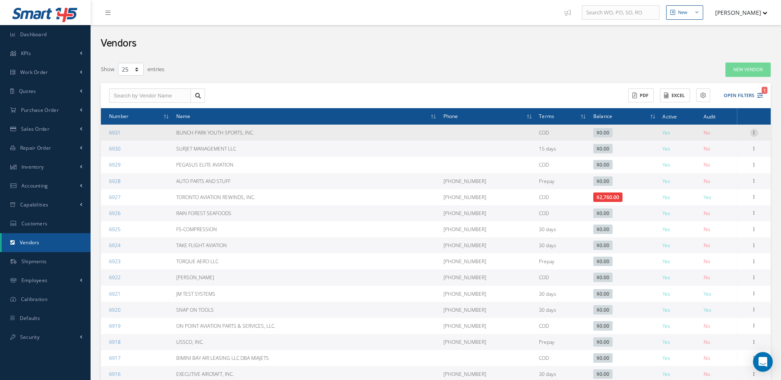
click at [758, 132] on icon at bounding box center [754, 132] width 8 height 7
click at [729, 148] on link "Edit" at bounding box center [716, 148] width 65 height 11
type input "BUNCH PARK YOUTH SPORTS, INC."
type input "0.00"
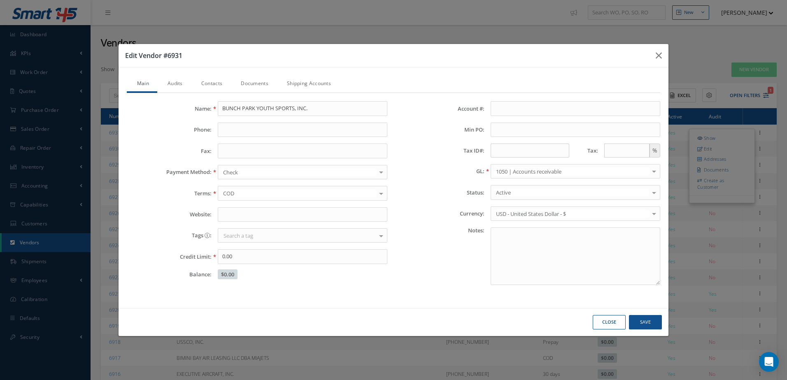
click at [219, 81] on link "Contacts" at bounding box center [211, 84] width 40 height 17
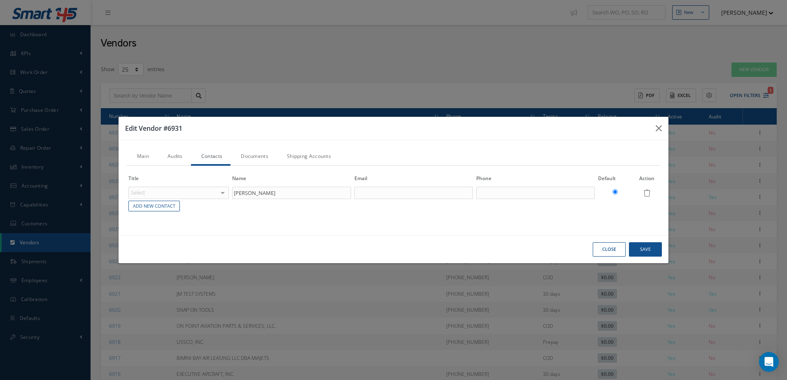
click at [256, 152] on link "Documents" at bounding box center [254, 157] width 46 height 17
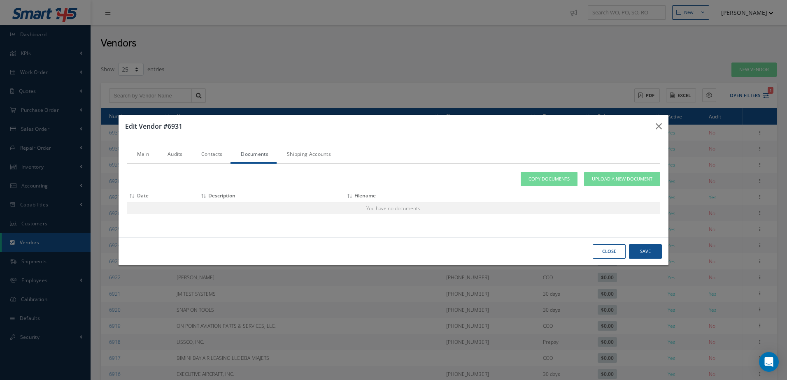
click at [312, 156] on link "Shipping Accounts" at bounding box center [308, 155] width 63 height 17
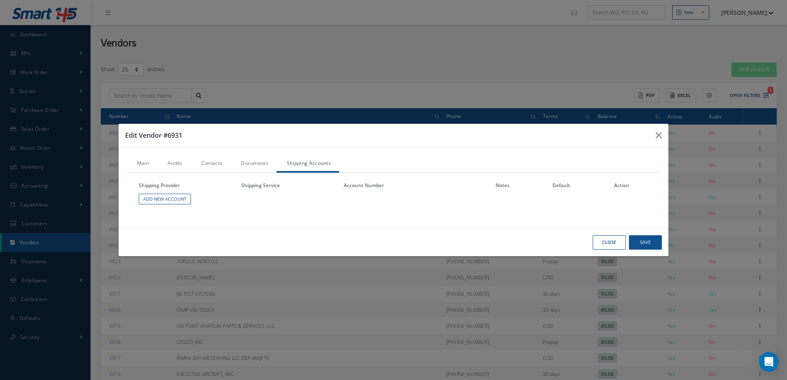
click at [615, 242] on button "Close" at bounding box center [609, 242] width 33 height 14
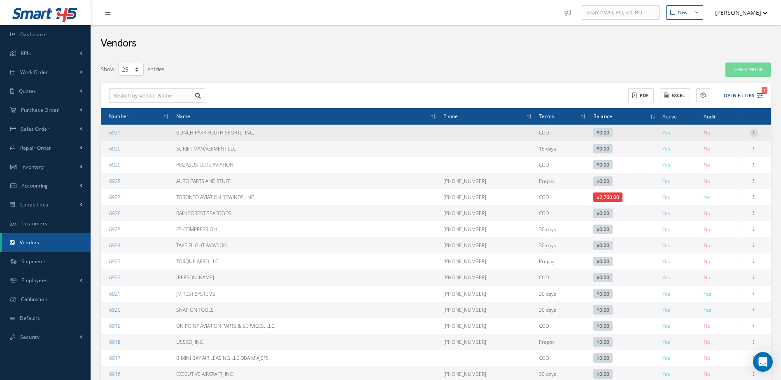
click at [753, 130] on icon at bounding box center [754, 132] width 8 height 7
click at [710, 149] on link "Edit" at bounding box center [716, 148] width 65 height 11
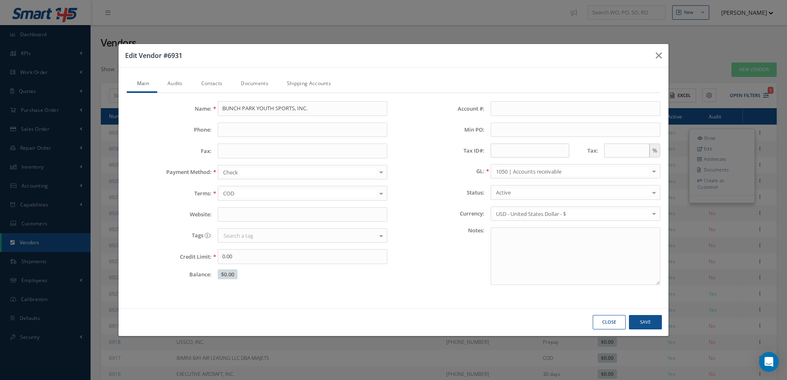
click at [258, 81] on link "Documents" at bounding box center [254, 84] width 46 height 17
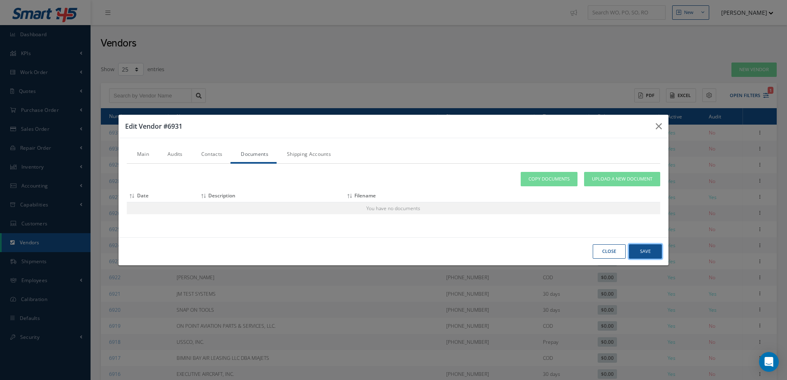
click at [632, 249] on button "Save" at bounding box center [645, 252] width 33 height 14
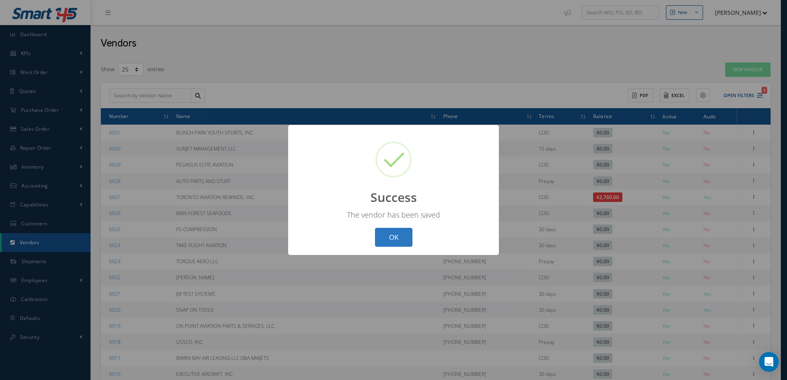
click at [392, 231] on button "OK" at bounding box center [393, 237] width 37 height 19
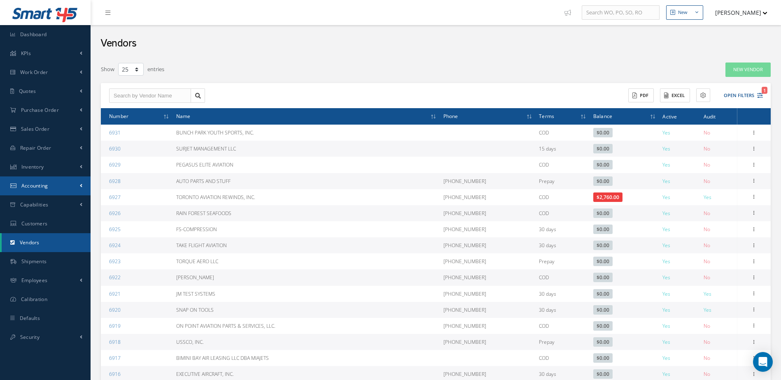
click at [48, 182] on link "Accounting" at bounding box center [45, 186] width 91 height 19
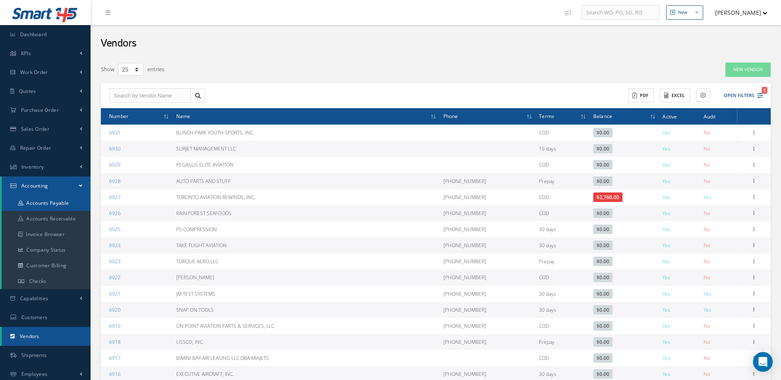
click at [55, 206] on link "Accounts Payable" at bounding box center [46, 204] width 89 height 16
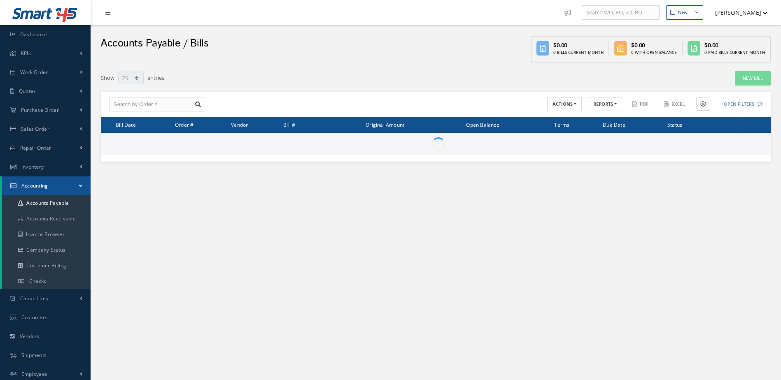
select select "25"
click at [140, 103] on input "text" at bounding box center [150, 104] width 82 height 15
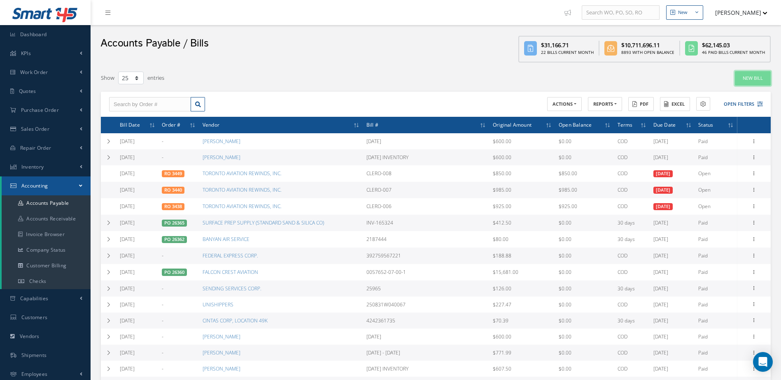
click at [750, 77] on link "New Bill" at bounding box center [753, 78] width 36 height 14
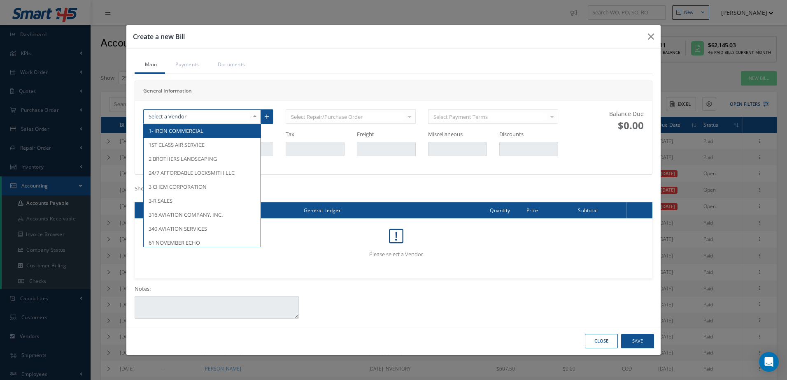
click at [189, 116] on div at bounding box center [202, 116] width 118 height 15
type input "BUN"
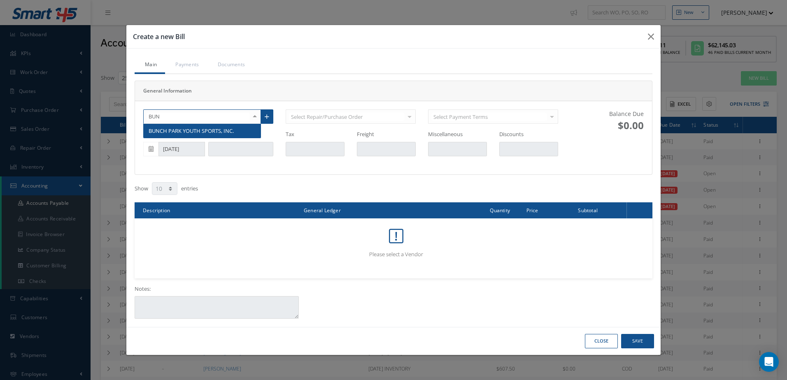
click at [206, 130] on span "BUNCH PARK YOUTH SPORTS, INC." at bounding box center [191, 130] width 85 height 7
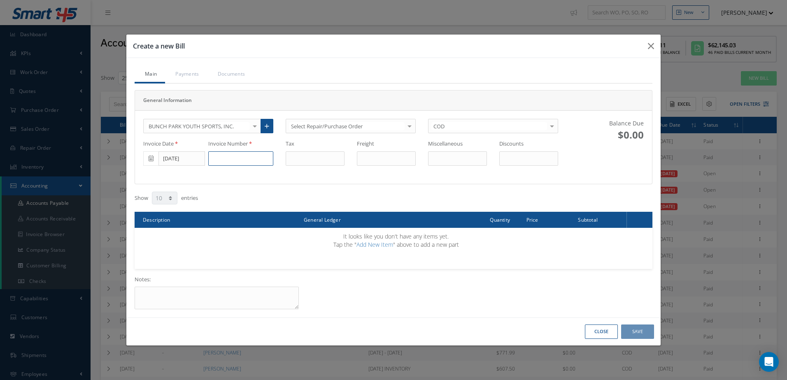
click at [253, 156] on input at bounding box center [240, 158] width 65 height 15
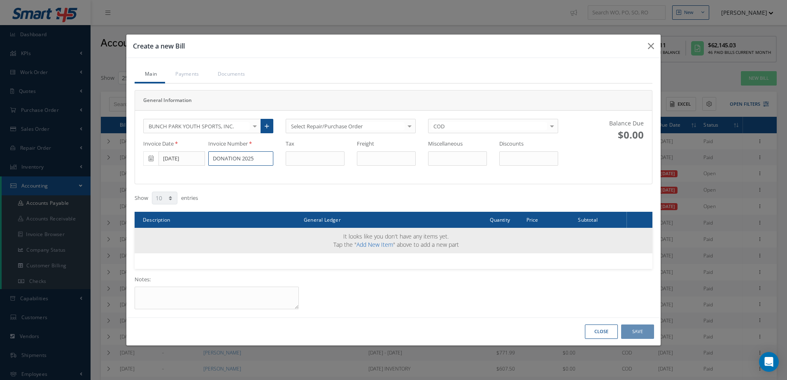
type input "DONATION 2025"
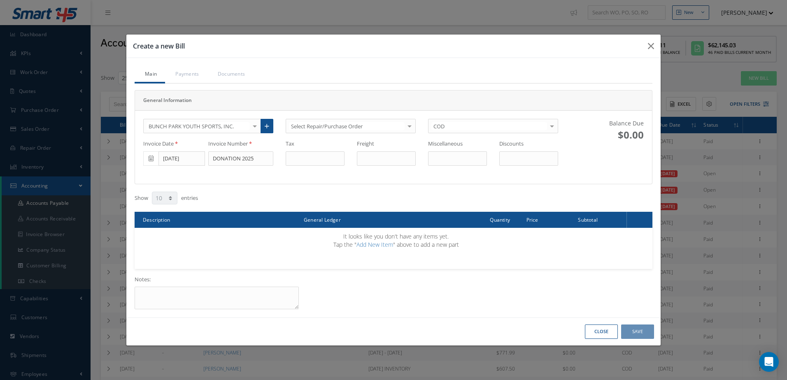
click at [382, 245] on link "Add New Item" at bounding box center [374, 245] width 37 height 8
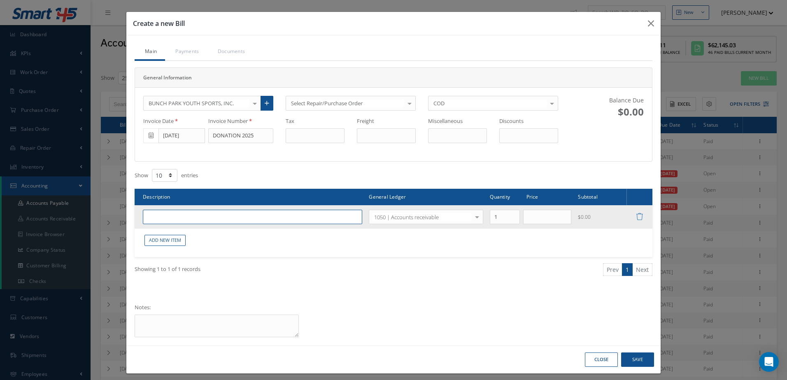
click at [280, 216] on input "text" at bounding box center [252, 217] width 219 height 15
type input "YOUTH SPORT DONATION"
click at [537, 221] on input "text" at bounding box center [547, 217] width 49 height 15
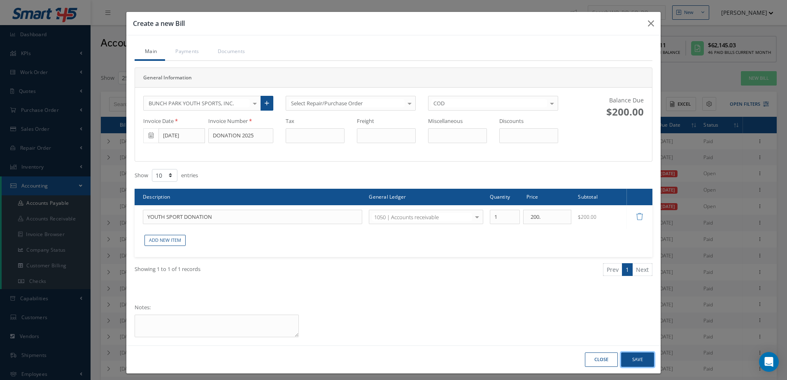
type input "200.00"
click at [637, 354] on button "Save" at bounding box center [637, 360] width 33 height 14
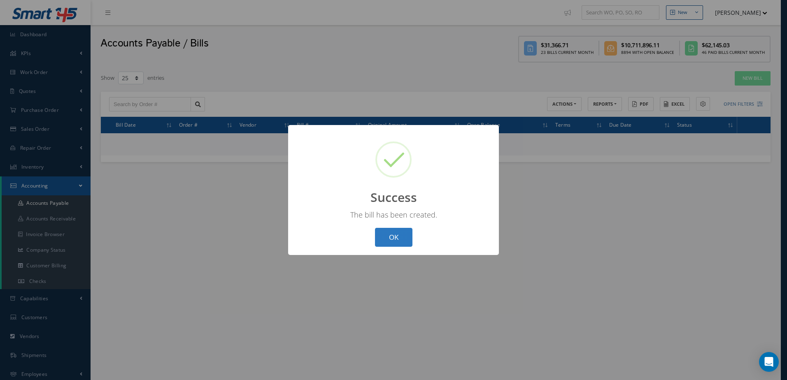
click at [389, 234] on button "OK" at bounding box center [393, 237] width 37 height 19
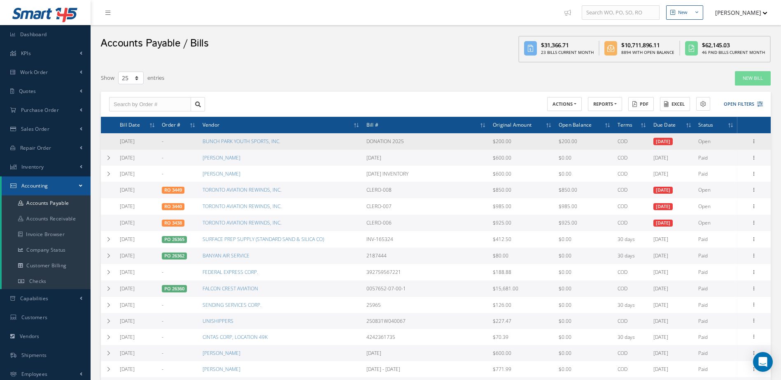
click at [754, 136] on td "Edit Manage Payments Make a Check Documents Delete" at bounding box center [753, 141] width 33 height 16
click at [751, 140] on icon at bounding box center [754, 140] width 8 height 7
click at [718, 167] on link "Make a Check" at bounding box center [716, 168] width 65 height 11
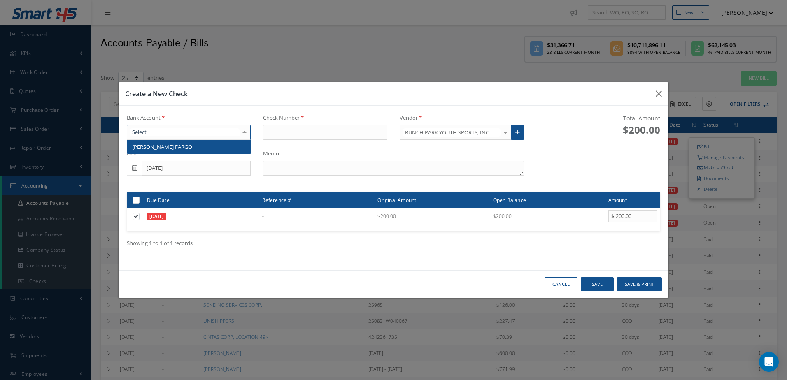
click at [218, 136] on div at bounding box center [189, 132] width 124 height 15
click at [217, 149] on span "[PERSON_NAME] FARGO" at bounding box center [188, 147] width 123 height 14
type input "17371"
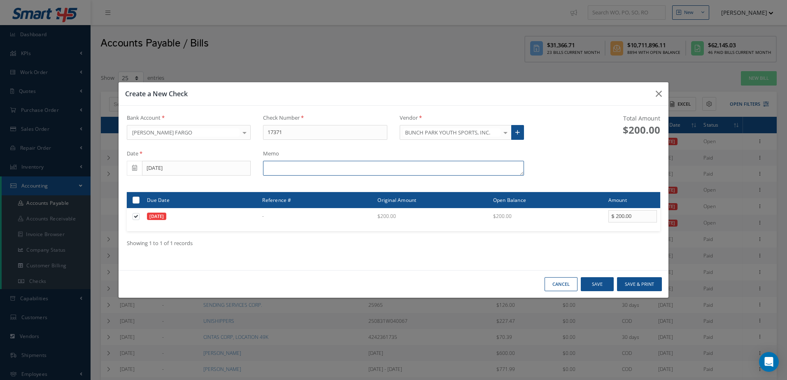
click at [334, 170] on textarea at bounding box center [393, 168] width 261 height 15
type textarea "DONATION 2025"
click at [644, 278] on button "Save & Print" at bounding box center [639, 284] width 45 height 14
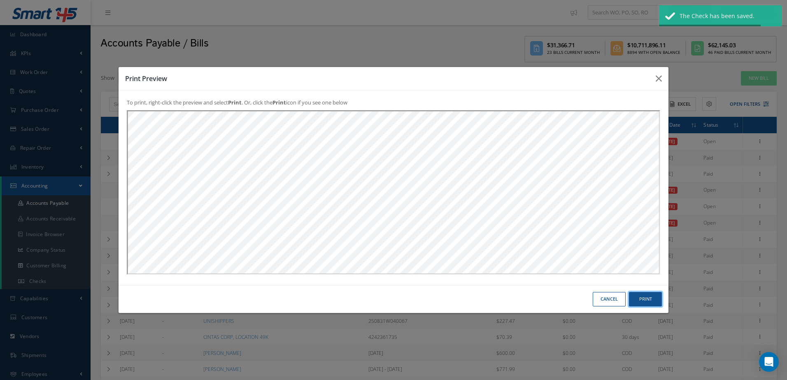
click at [641, 299] on button "Print" at bounding box center [645, 299] width 33 height 14
click at [648, 297] on button "Print" at bounding box center [645, 299] width 33 height 14
click at [653, 294] on button "Print" at bounding box center [645, 299] width 33 height 14
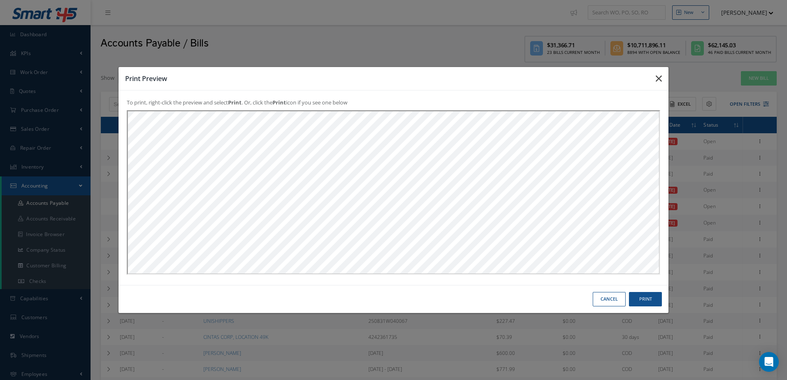
click at [657, 77] on icon "button" at bounding box center [659, 79] width 6 height 10
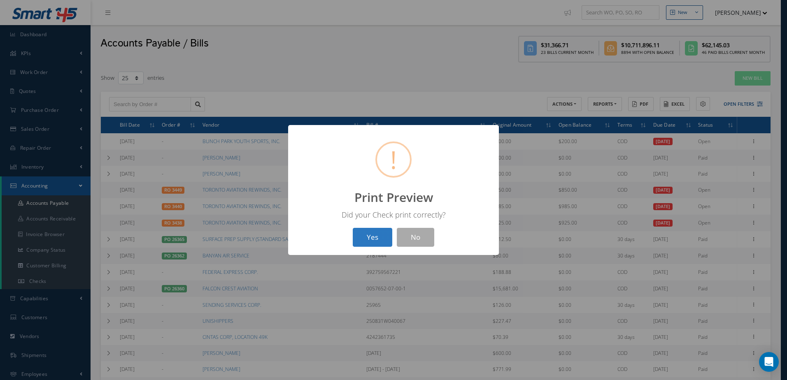
click at [359, 245] on button "Yes" at bounding box center [373, 237] width 40 height 19
